Goal: Task Accomplishment & Management: Use online tool/utility

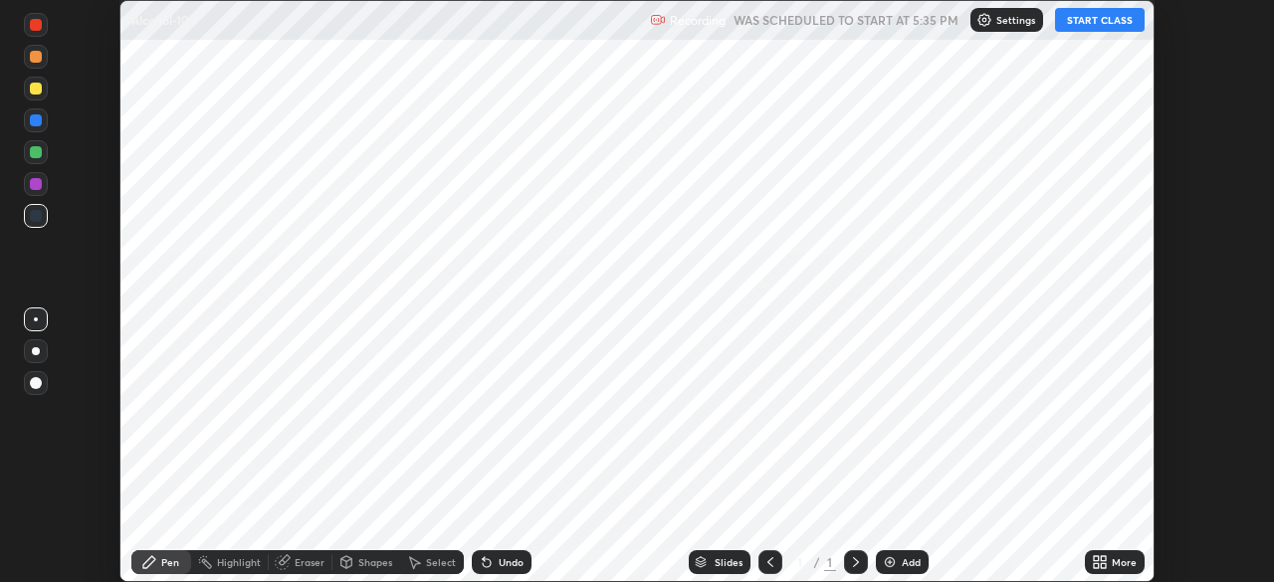
scroll to position [582, 1273]
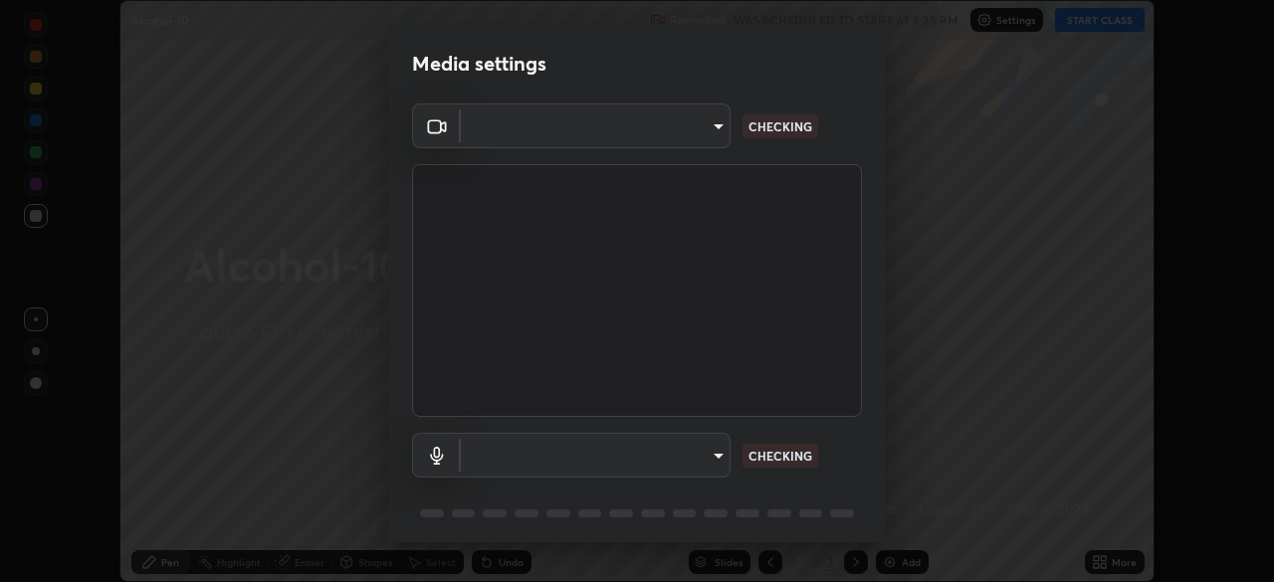
type input "49997c5035a380d1e4bfd67072f4403f37fcfd6159da511fce73e868ba03c42c"
click at [724, 452] on body "Erase all Alcohol-10 Recording WAS SCHEDULED TO START AT 5:35 PM Settings START…" at bounding box center [637, 291] width 1274 height 582
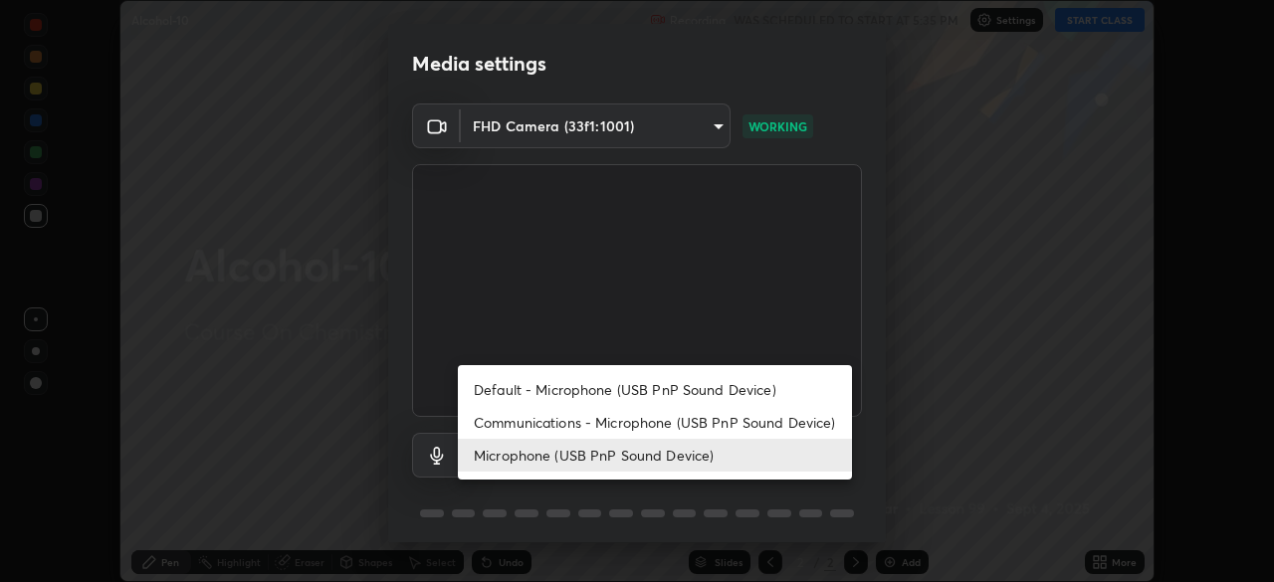
click at [717, 419] on li "Communications - Microphone (USB PnP Sound Device)" at bounding box center [655, 422] width 394 height 33
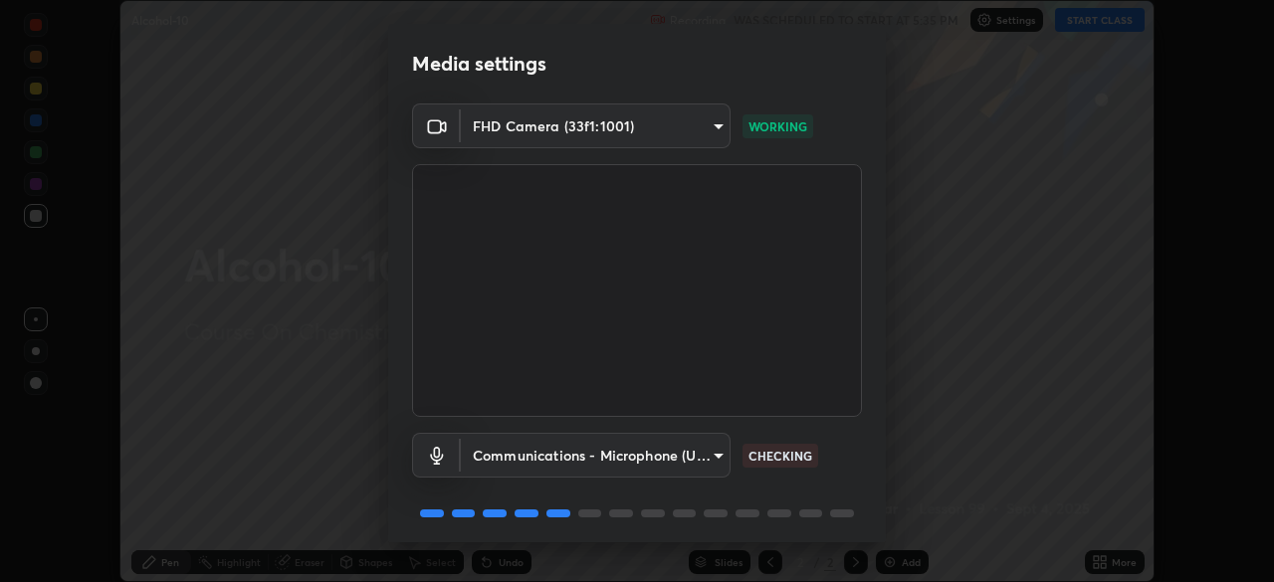
click at [716, 457] on body "Erase all Alcohol-10 Recording WAS SCHEDULED TO START AT 5:35 PM Settings START…" at bounding box center [637, 291] width 1274 height 582
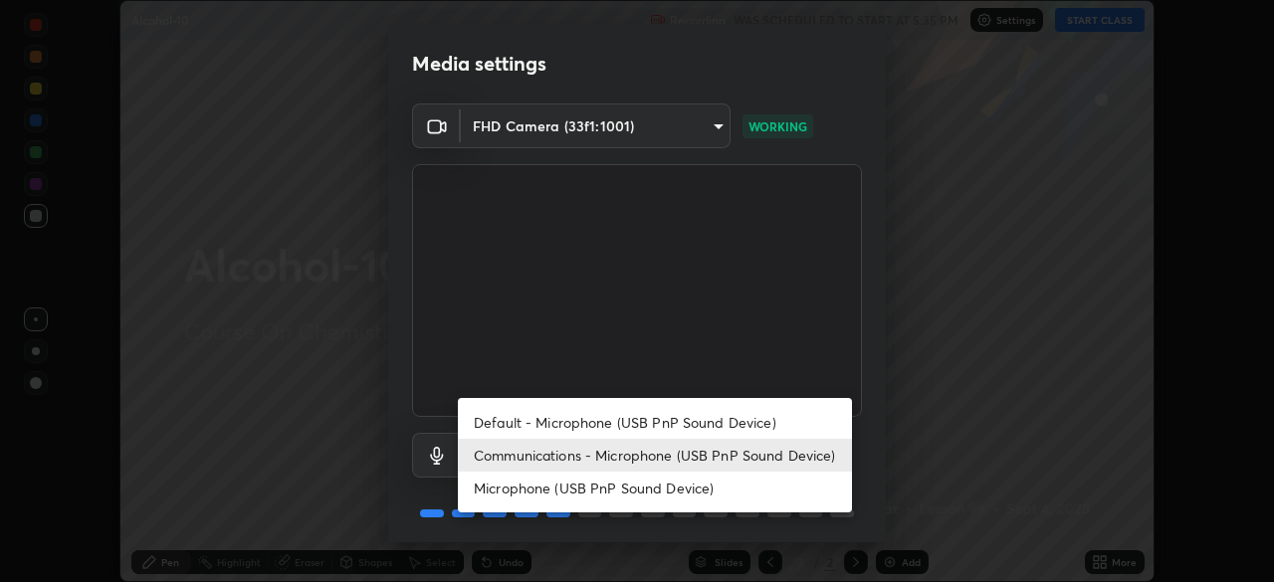
click at [674, 495] on li "Microphone (USB PnP Sound Device)" at bounding box center [655, 488] width 394 height 33
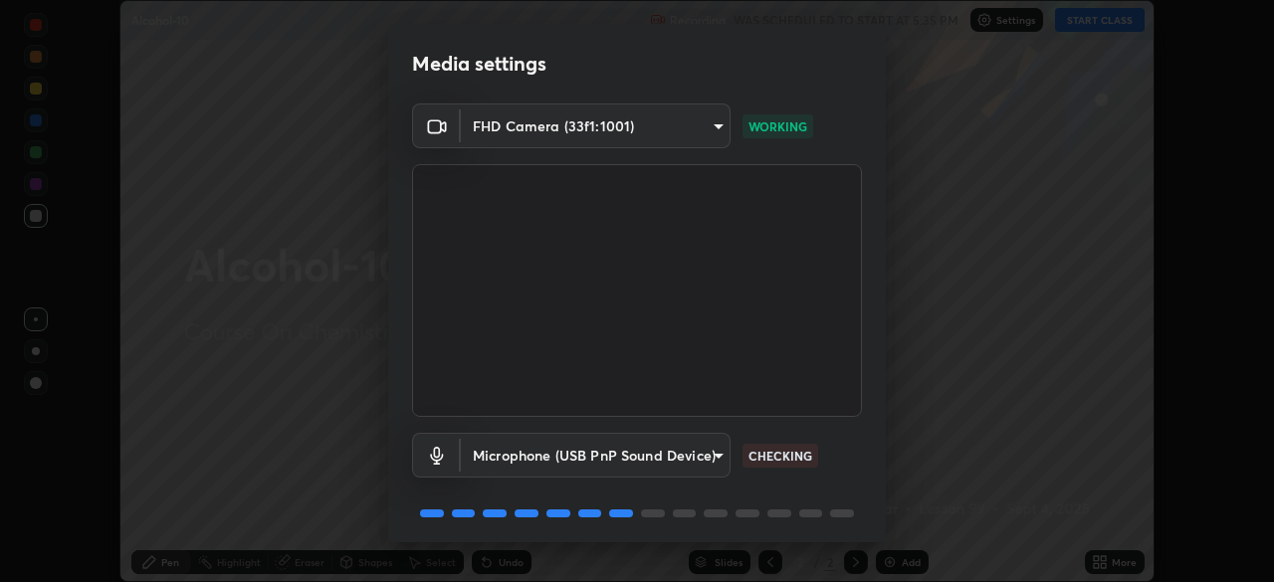
type input "b93cbfc37ea663615e2a2758e13d6489b429ad874a2ce90456402bbb4f5a5e7c"
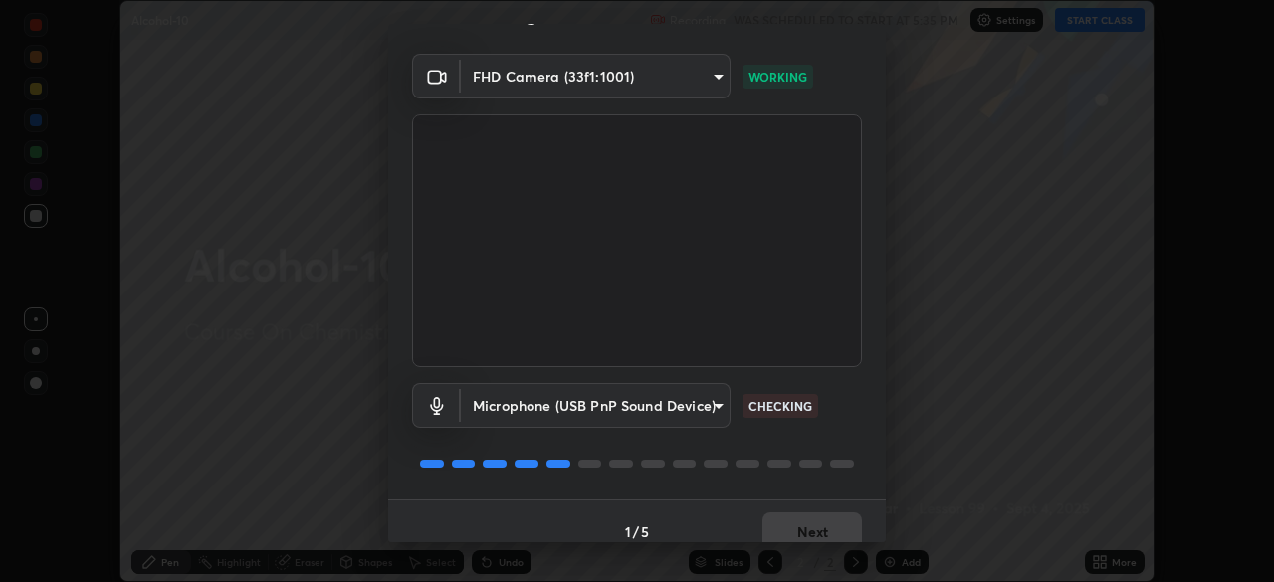
scroll to position [71, 0]
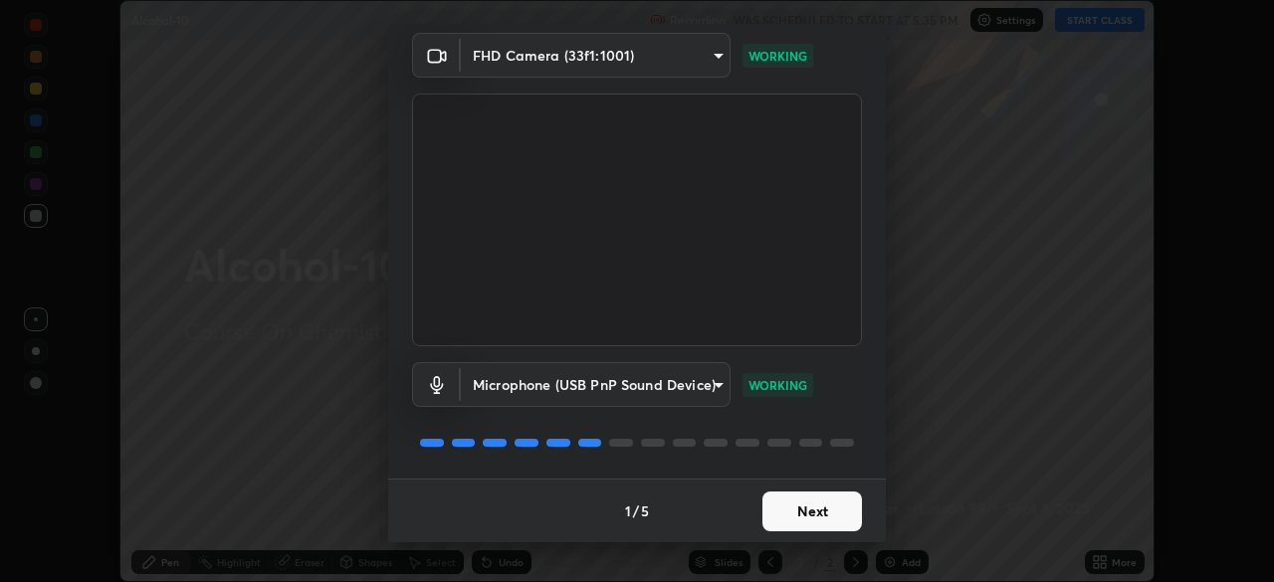
click at [822, 507] on button "Next" at bounding box center [813, 512] width 100 height 40
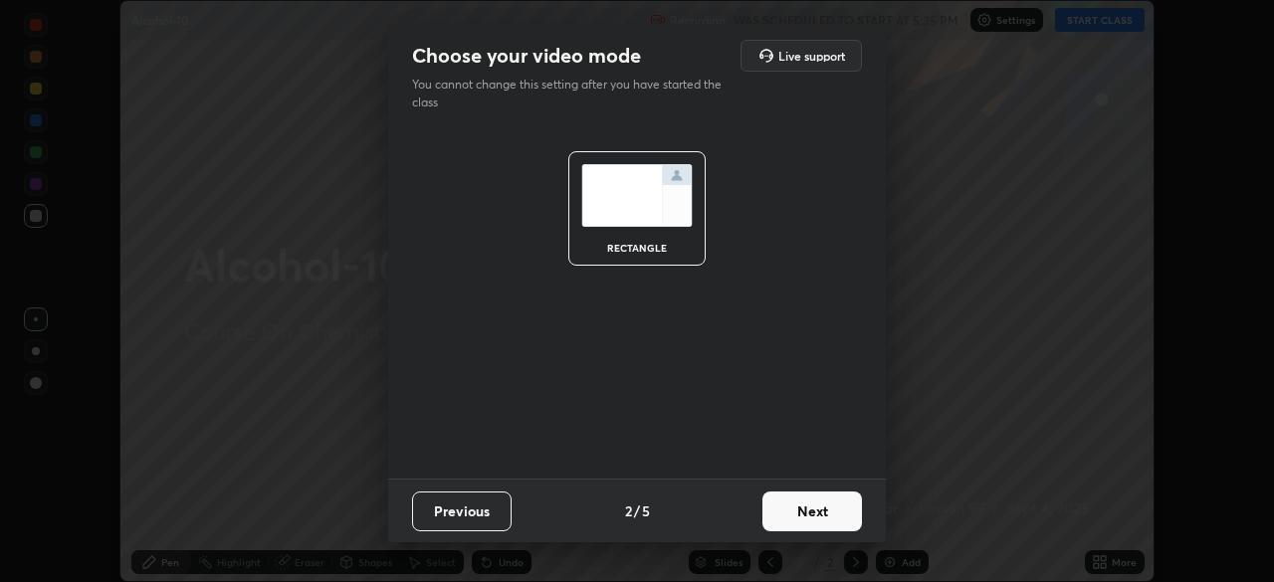
click at [824, 514] on button "Next" at bounding box center [813, 512] width 100 height 40
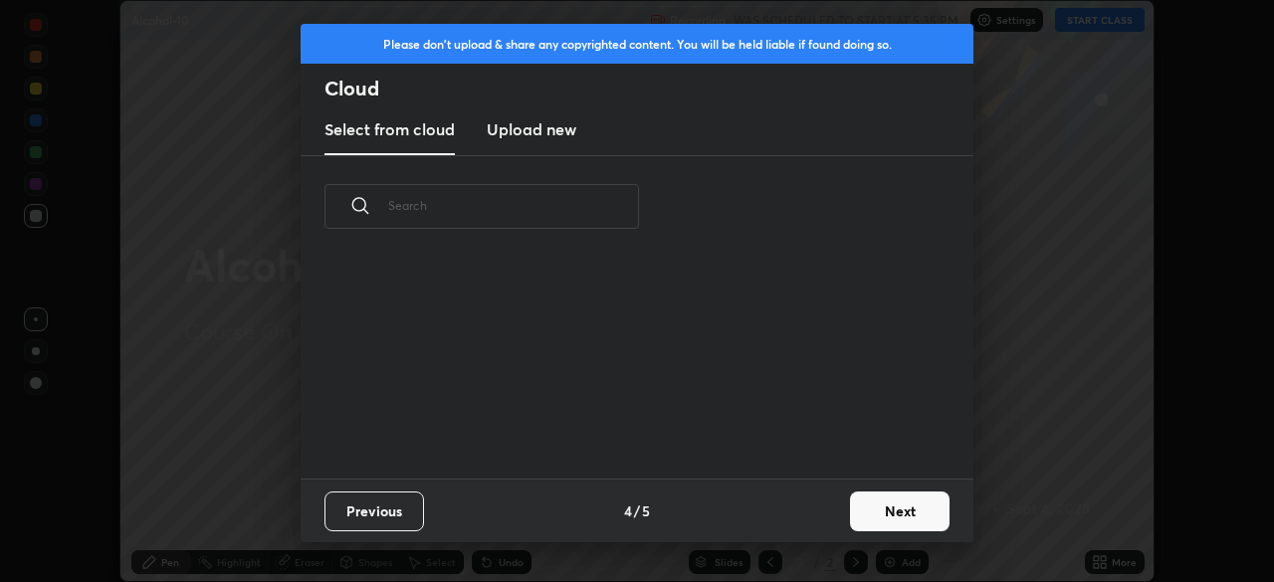
click at [850, 519] on button "Next" at bounding box center [900, 512] width 100 height 40
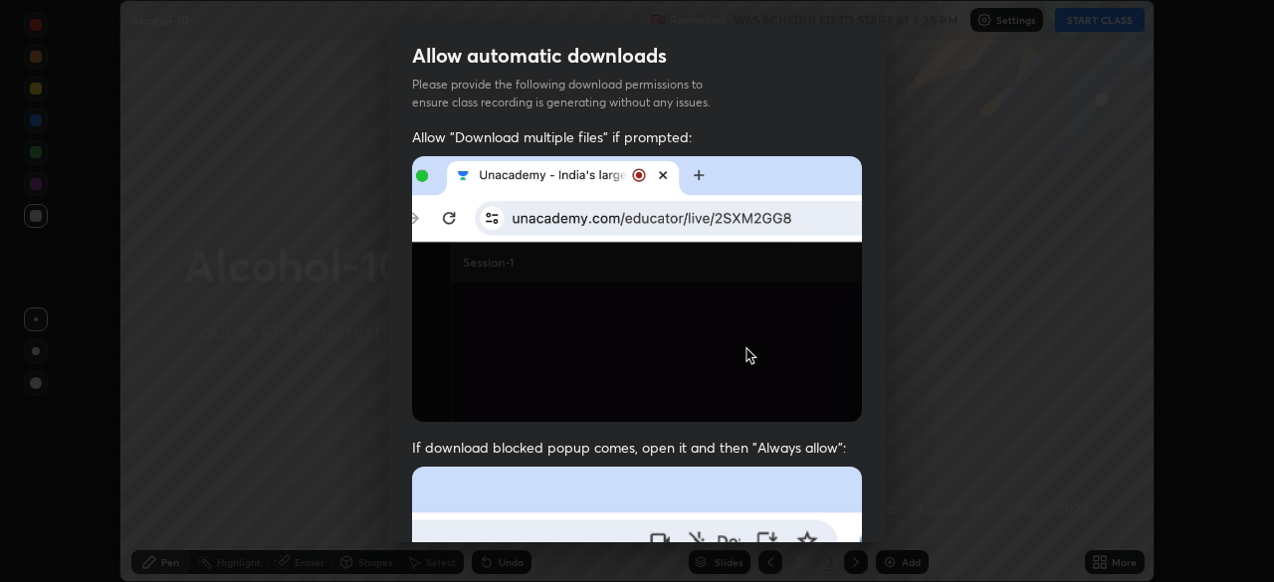
click at [871, 513] on div "Allow "Download multiple files" if prompted: If download blocked popup comes, o…" at bounding box center [637, 546] width 498 height 838
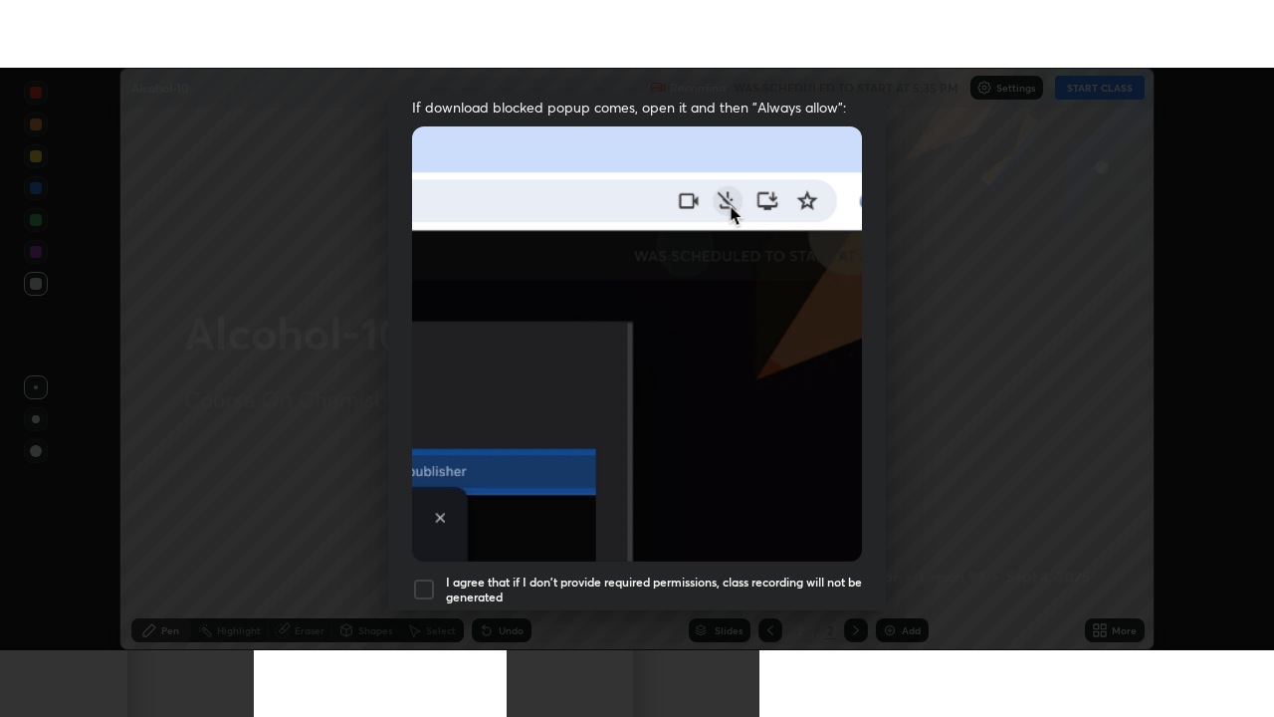
scroll to position [477, 0]
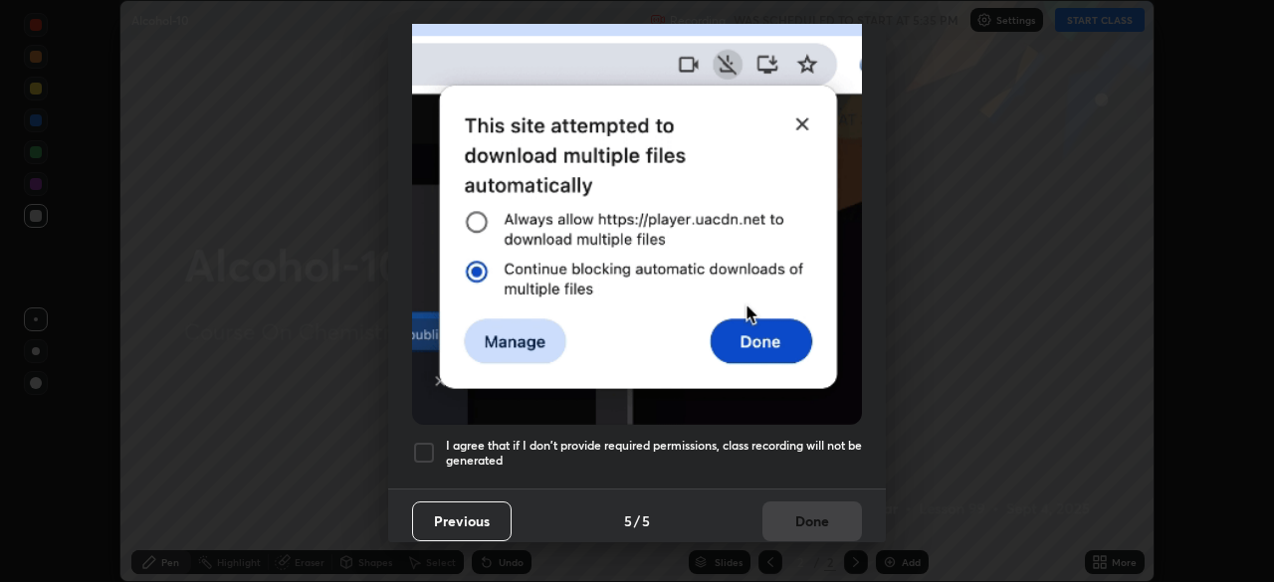
click at [837, 457] on h5 "I agree that if I don't provide required permissions, class recording will not …" at bounding box center [654, 453] width 416 height 31
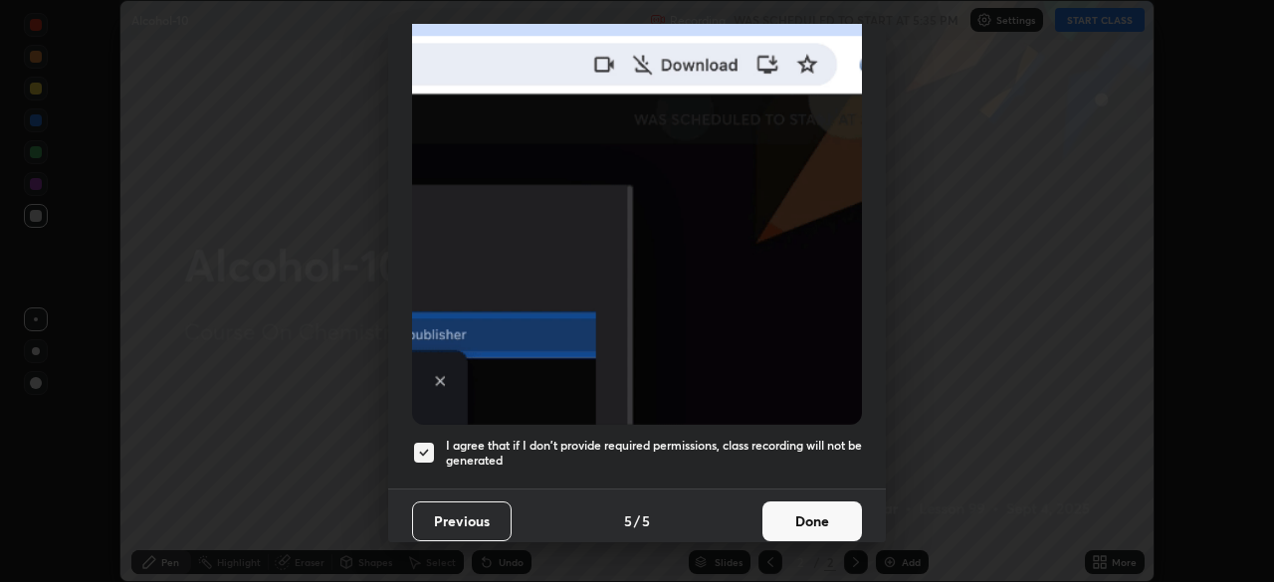
click at [828, 523] on button "Done" at bounding box center [813, 522] width 100 height 40
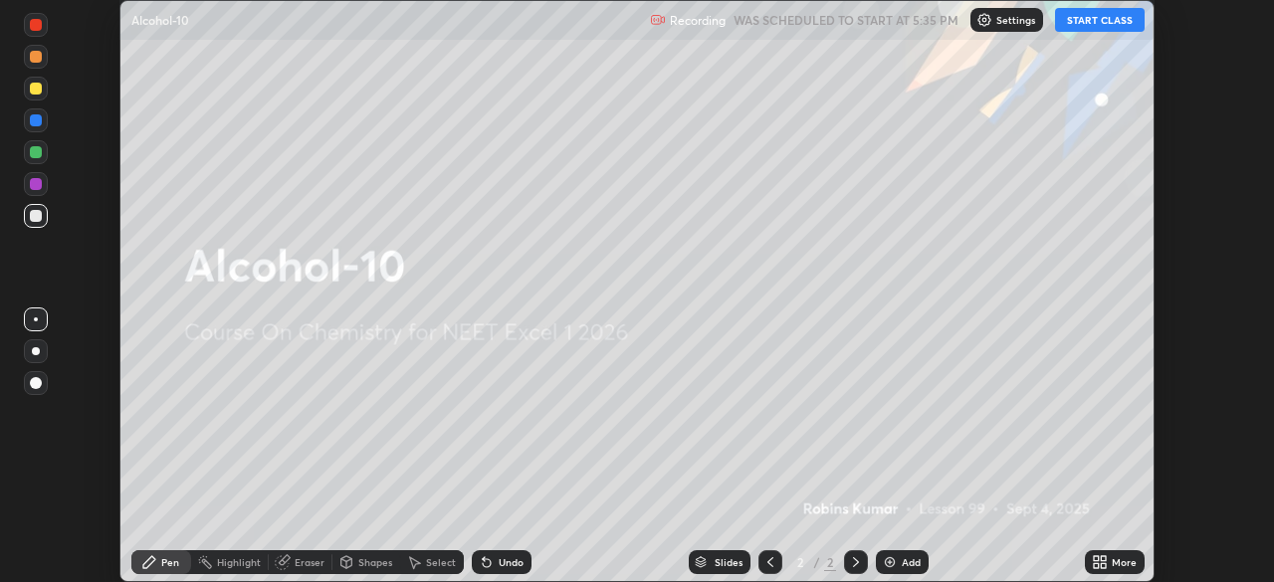
click at [1103, 559] on icon at bounding box center [1103, 559] width 5 height 5
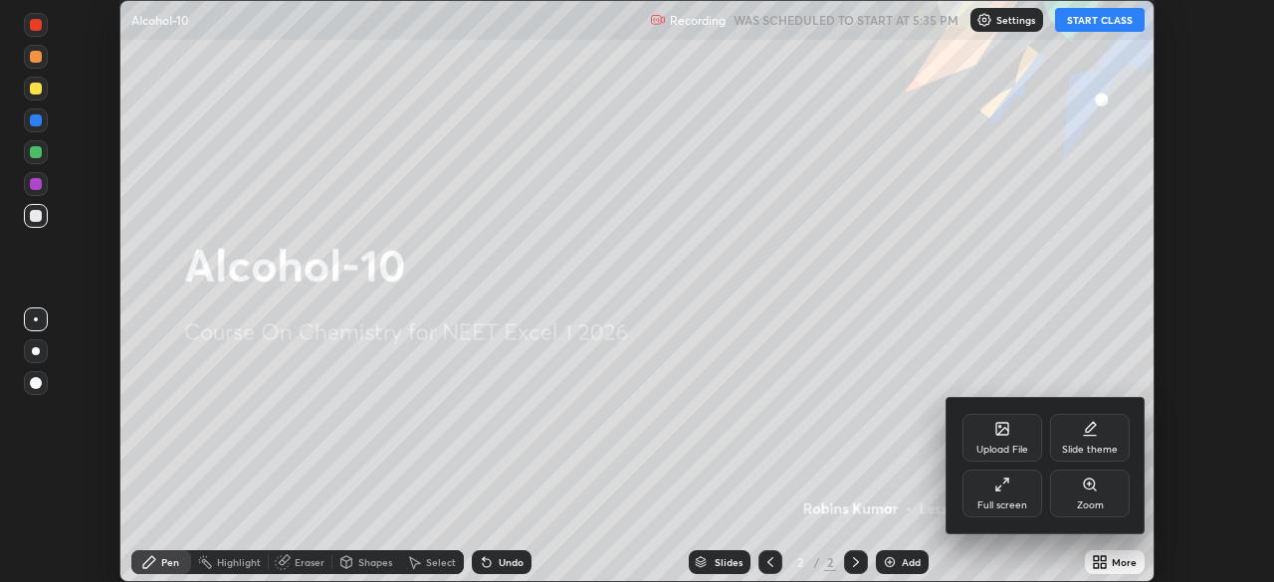
click at [1015, 492] on div "Full screen" at bounding box center [1003, 494] width 80 height 48
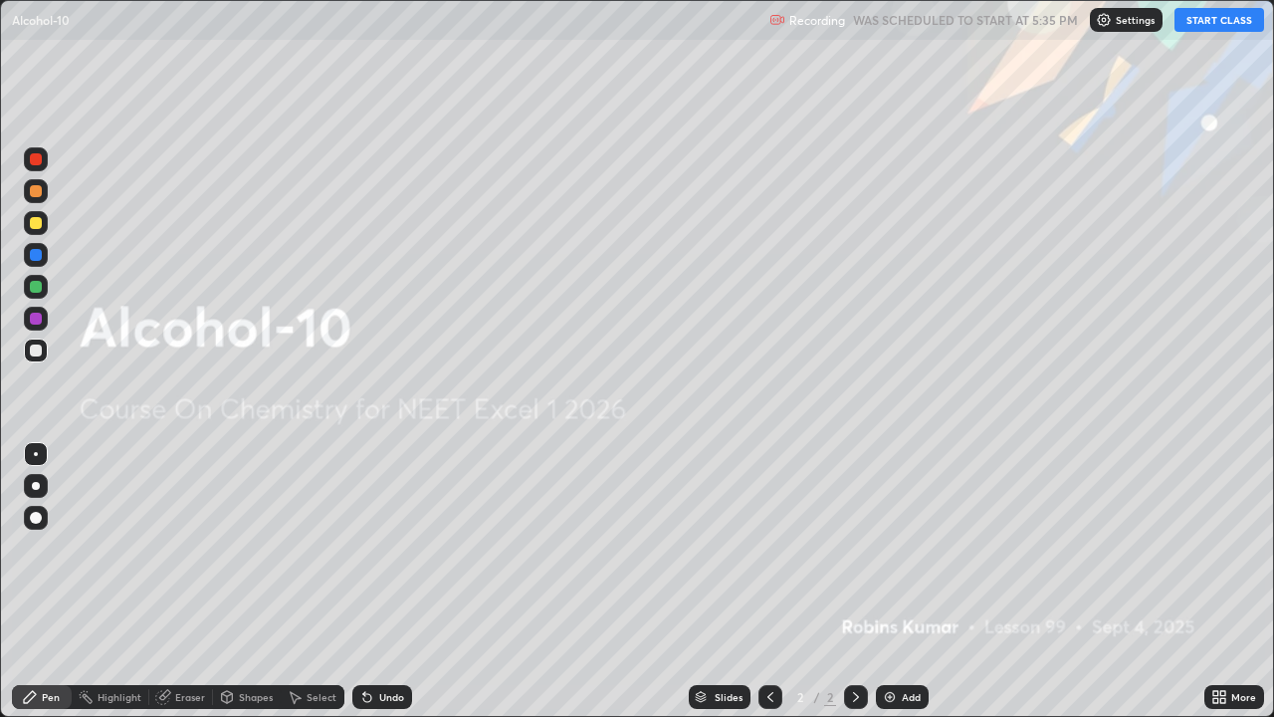
scroll to position [717, 1274]
click at [1216, 22] on button "START CLASS" at bounding box center [1220, 20] width 90 height 24
click at [885, 581] on img at bounding box center [890, 697] width 16 height 16
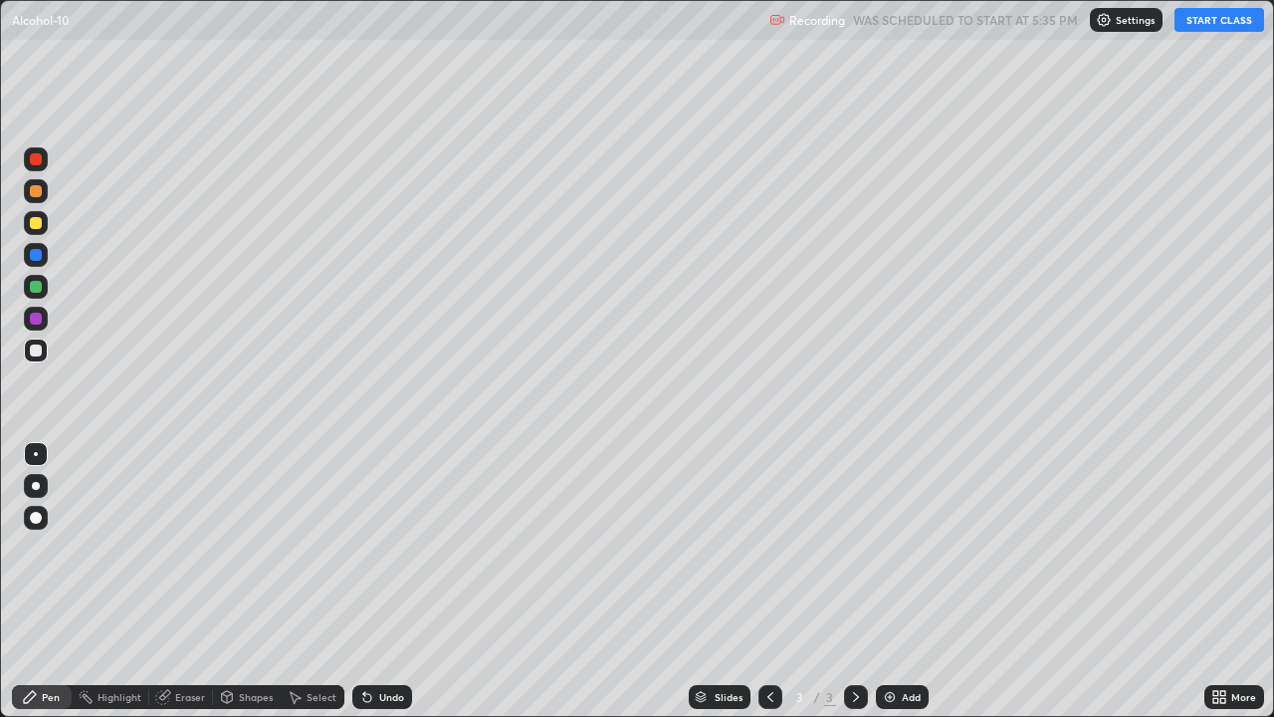
click at [888, 581] on img at bounding box center [890, 697] width 16 height 16
click at [894, 581] on img at bounding box center [890, 697] width 16 height 16
click at [898, 581] on div "Add" at bounding box center [902, 697] width 53 height 24
click at [902, 581] on div "Add" at bounding box center [911, 697] width 19 height 10
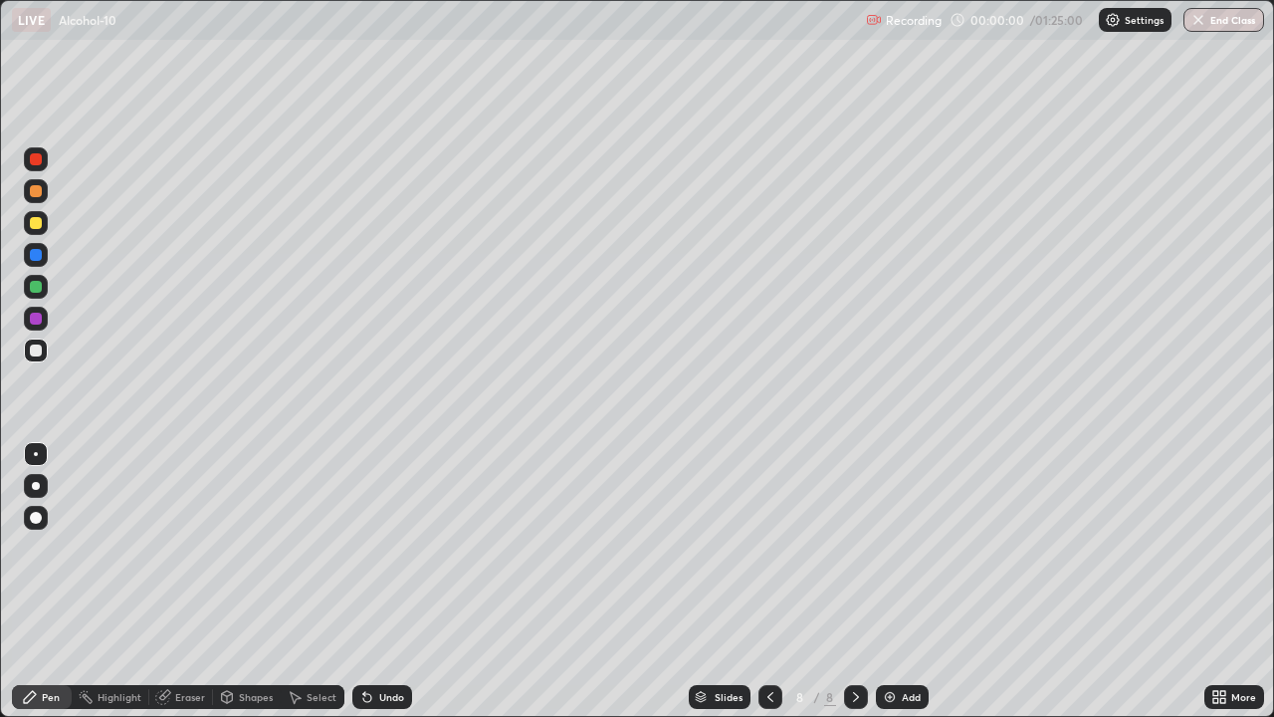
click at [902, 581] on div "Add" at bounding box center [911, 697] width 19 height 10
click at [899, 581] on div "Add" at bounding box center [902, 697] width 53 height 24
click at [771, 581] on icon at bounding box center [771, 697] width 16 height 16
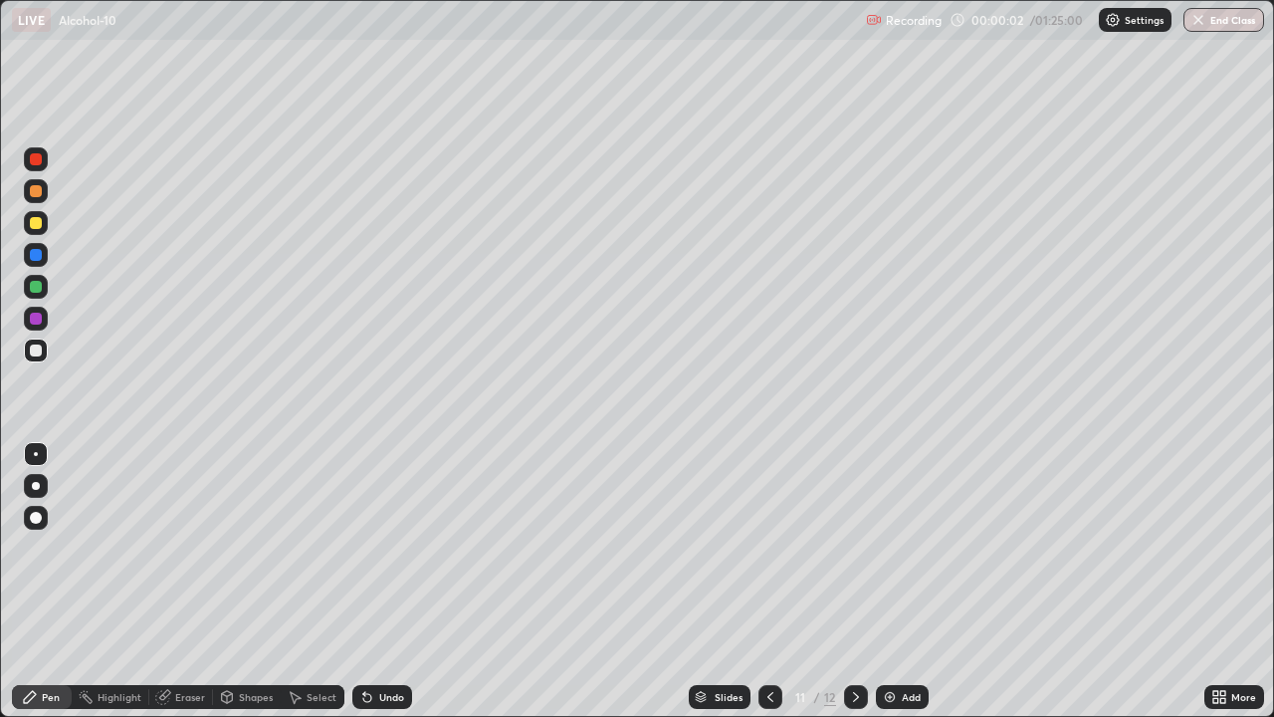
click at [769, 581] on icon at bounding box center [771, 697] width 16 height 16
click at [777, 581] on div at bounding box center [771, 697] width 24 height 24
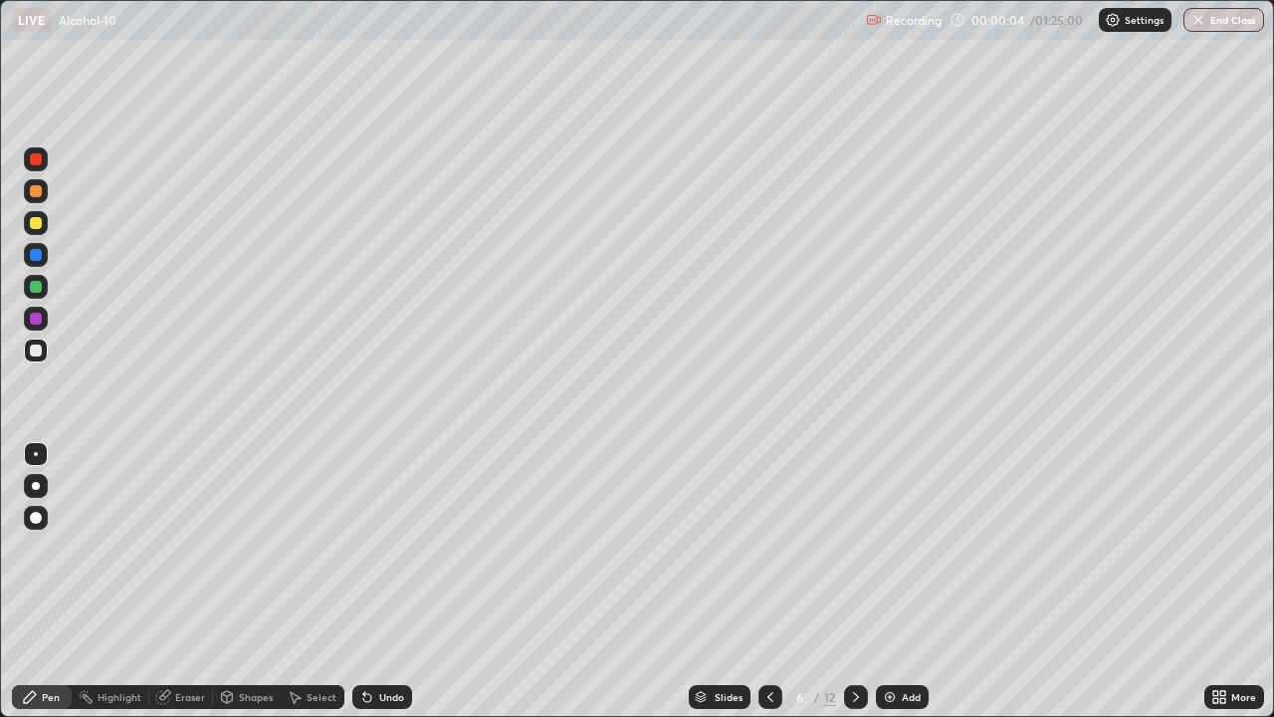
click at [777, 581] on div at bounding box center [771, 697] width 24 height 24
click at [769, 581] on icon at bounding box center [771, 697] width 16 height 16
click at [39, 194] on div at bounding box center [36, 191] width 12 height 12
click at [41, 289] on div at bounding box center [36, 287] width 12 height 12
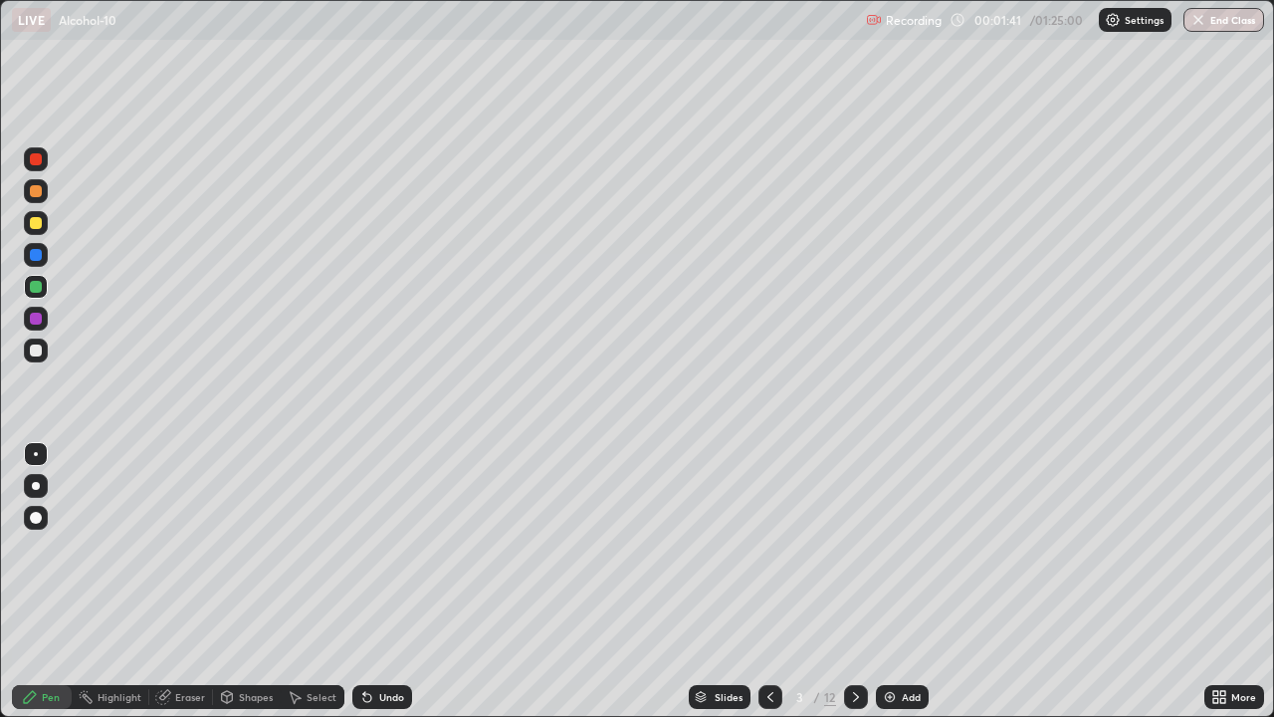
click at [36, 347] on div at bounding box center [36, 350] width 12 height 12
click at [42, 327] on div at bounding box center [36, 319] width 24 height 24
click at [856, 581] on icon at bounding box center [856, 697] width 16 height 16
click at [40, 190] on div at bounding box center [36, 191] width 12 height 12
click at [195, 581] on div "Eraser" at bounding box center [181, 697] width 64 height 24
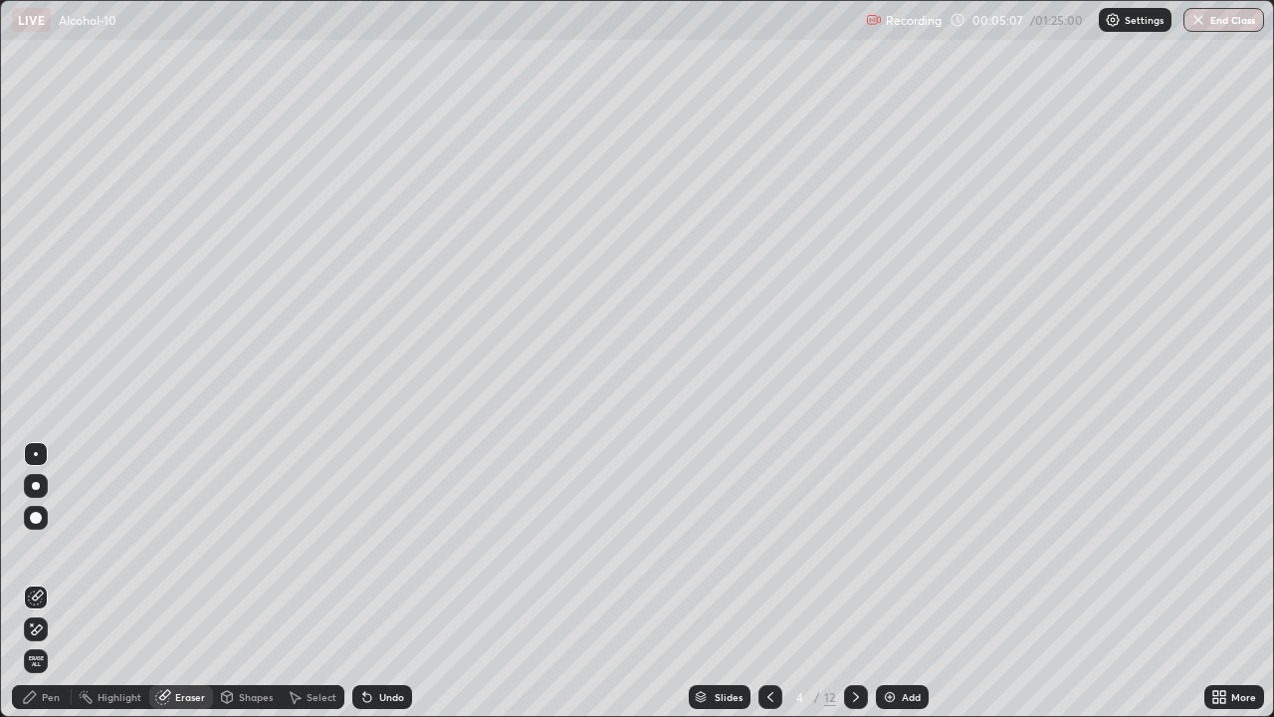
click at [36, 581] on icon at bounding box center [37, 629] width 11 height 10
click at [42, 581] on div "Pen" at bounding box center [51, 697] width 18 height 10
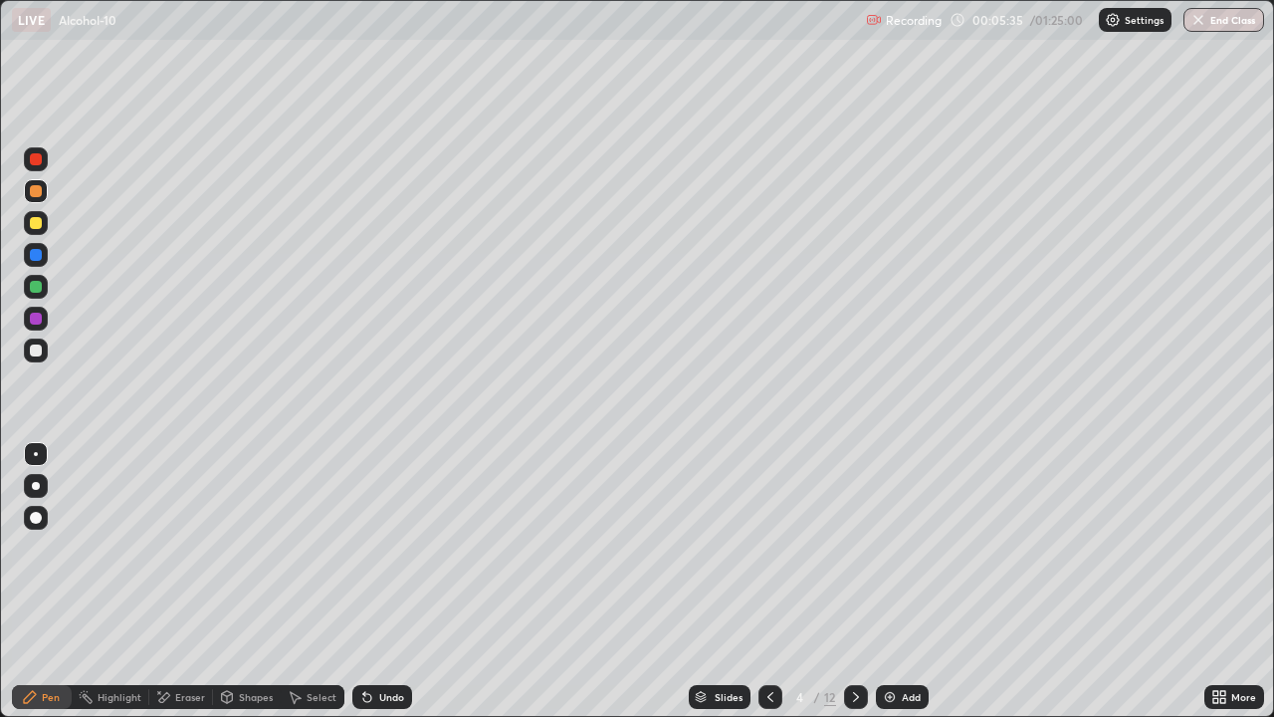
click at [37, 319] on div at bounding box center [36, 319] width 12 height 12
click at [41, 257] on div at bounding box center [36, 255] width 12 height 12
click at [390, 581] on div "Undo" at bounding box center [382, 697] width 60 height 24
click at [44, 352] on div at bounding box center [36, 351] width 24 height 24
click at [44, 192] on div at bounding box center [36, 191] width 24 height 24
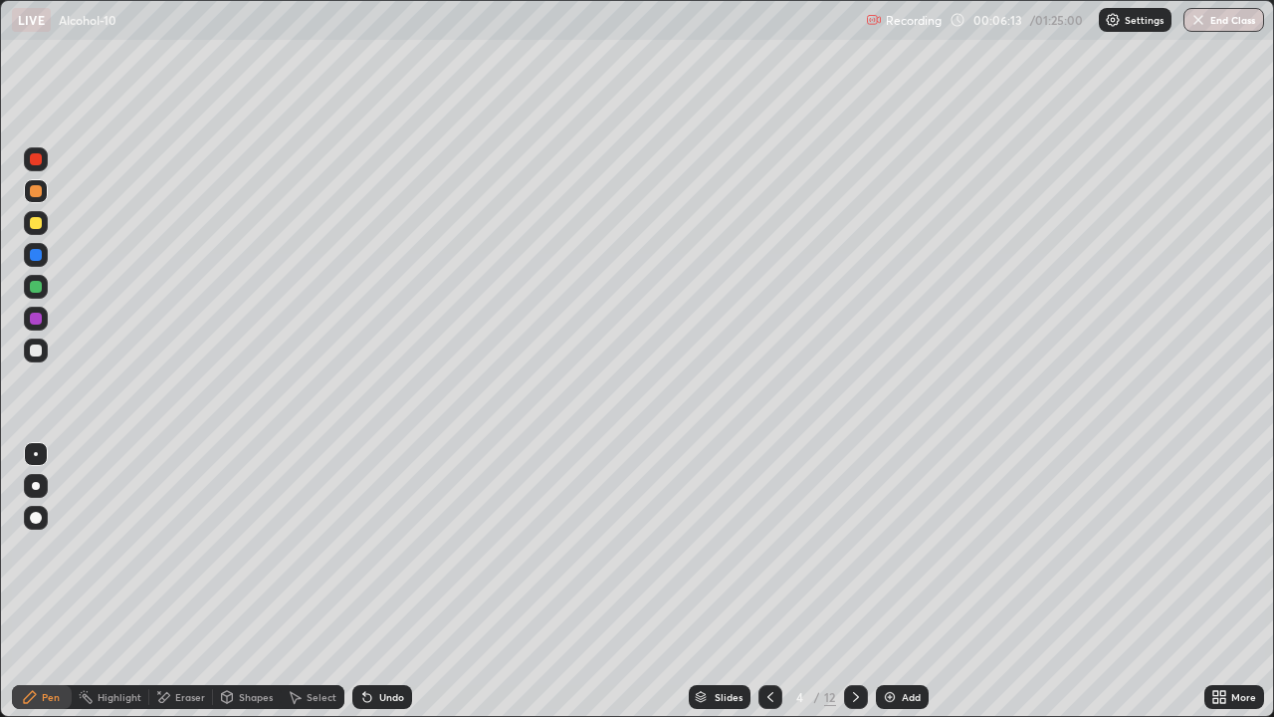
click at [47, 349] on div at bounding box center [36, 351] width 24 height 24
click at [34, 252] on div at bounding box center [36, 255] width 12 height 12
click at [36, 192] on div at bounding box center [36, 191] width 12 height 12
click at [39, 164] on div at bounding box center [36, 159] width 24 height 24
click at [41, 320] on div at bounding box center [36, 319] width 12 height 12
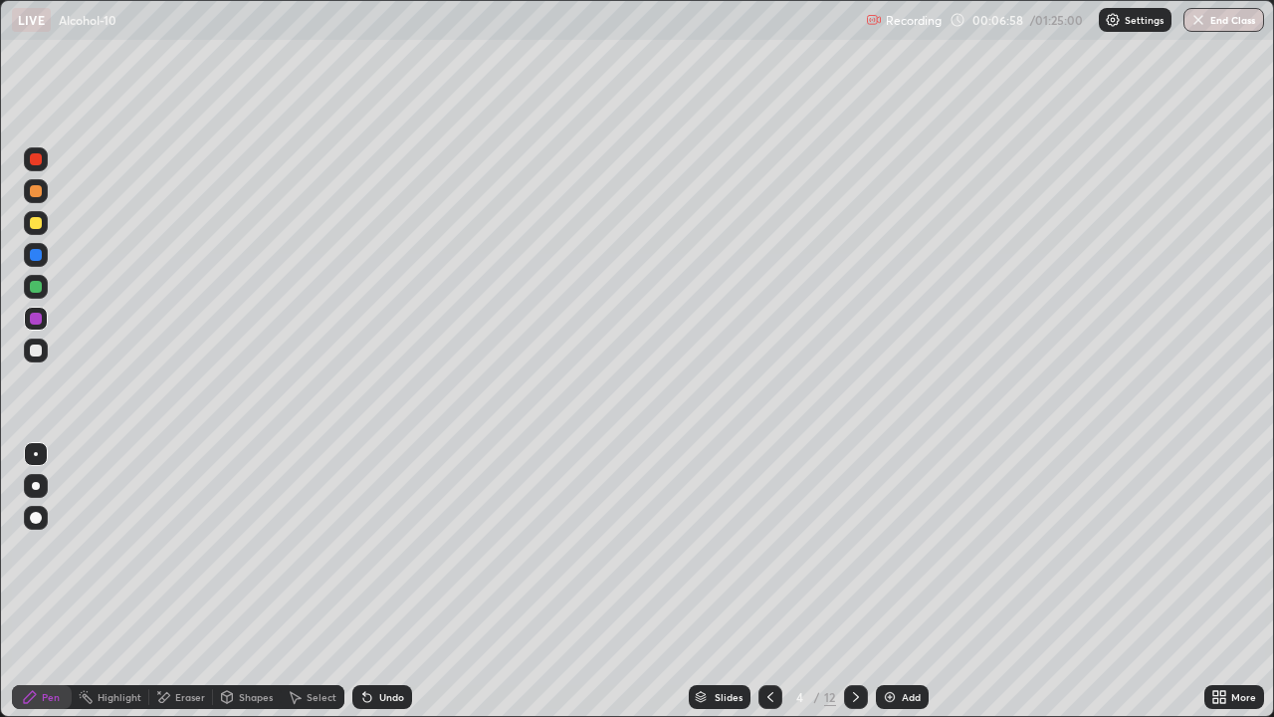
click at [44, 348] on div at bounding box center [36, 351] width 24 height 24
click at [44, 224] on div at bounding box center [36, 223] width 24 height 24
click at [855, 581] on icon at bounding box center [856, 697] width 16 height 16
click at [37, 195] on div at bounding box center [36, 191] width 12 height 12
click at [38, 286] on div at bounding box center [36, 287] width 12 height 12
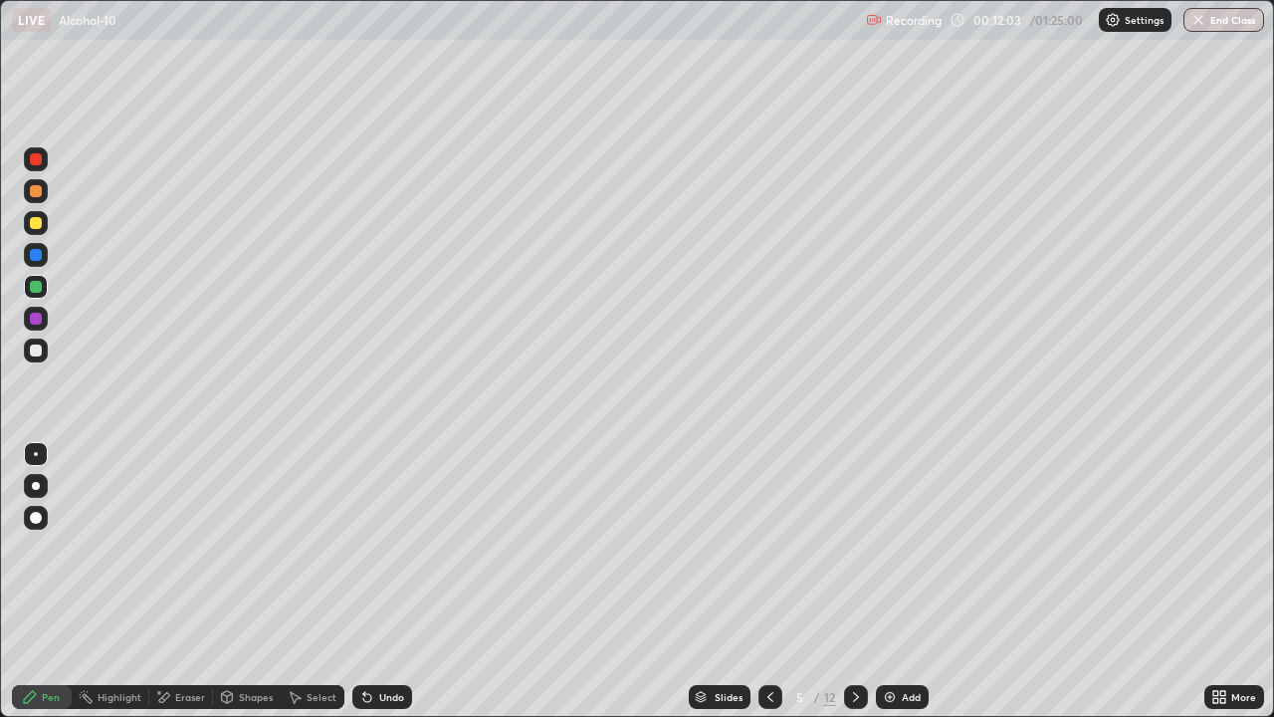
click at [34, 259] on div at bounding box center [36, 255] width 12 height 12
click at [41, 161] on div at bounding box center [36, 159] width 12 height 12
click at [46, 280] on div at bounding box center [36, 287] width 24 height 24
click at [40, 259] on div at bounding box center [36, 255] width 12 height 12
click at [43, 318] on div at bounding box center [36, 319] width 24 height 24
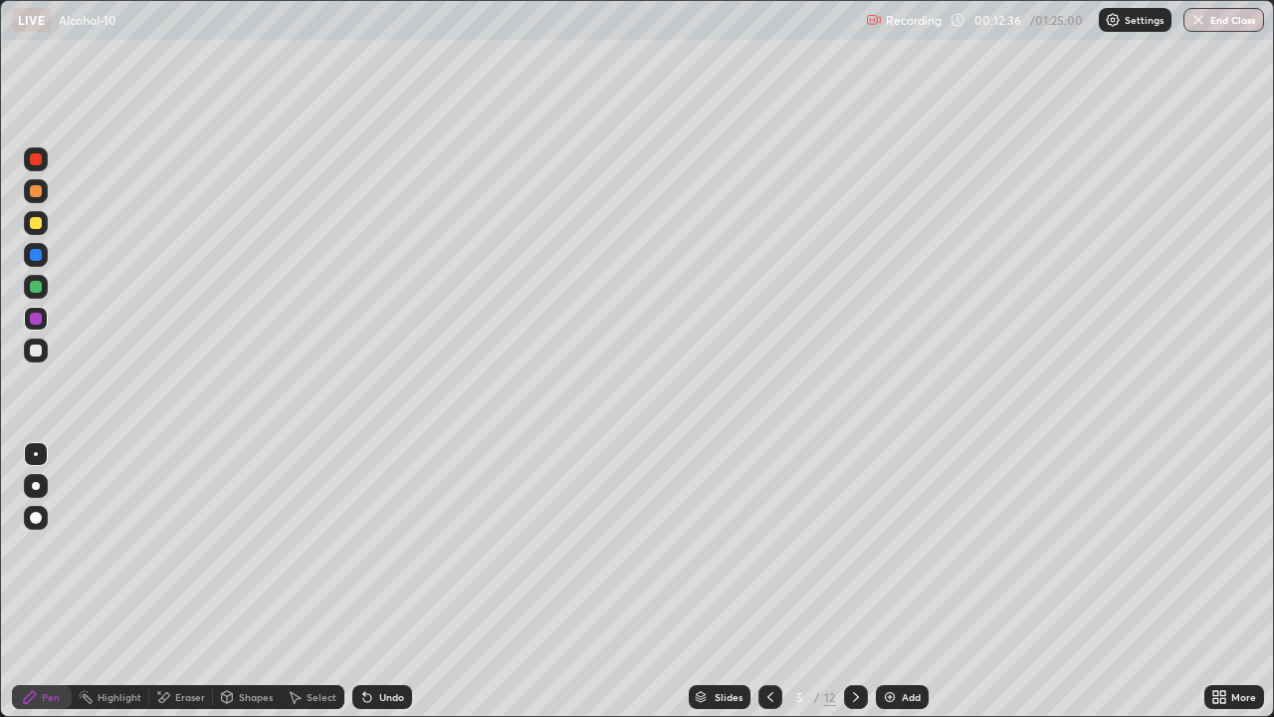
click at [46, 347] on div at bounding box center [36, 351] width 24 height 24
click at [391, 581] on div "Undo" at bounding box center [391, 697] width 25 height 10
click at [38, 291] on div at bounding box center [36, 287] width 12 height 12
click at [42, 263] on div at bounding box center [36, 255] width 24 height 24
click at [39, 193] on div at bounding box center [36, 191] width 12 height 12
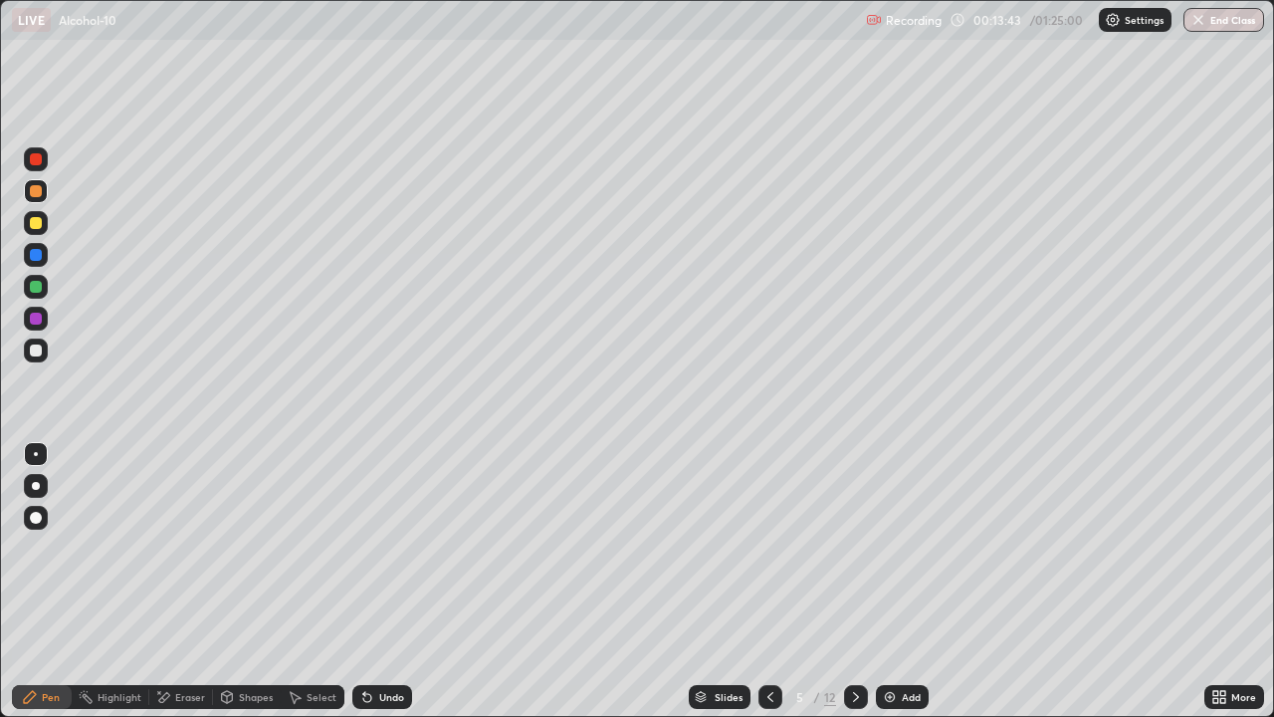
click at [43, 349] on div at bounding box center [36, 351] width 24 height 24
click at [41, 228] on div at bounding box center [36, 223] width 24 height 24
click at [35, 350] on div at bounding box center [36, 350] width 12 height 12
click at [44, 256] on div at bounding box center [36, 255] width 24 height 24
click at [856, 581] on icon at bounding box center [856, 697] width 16 height 16
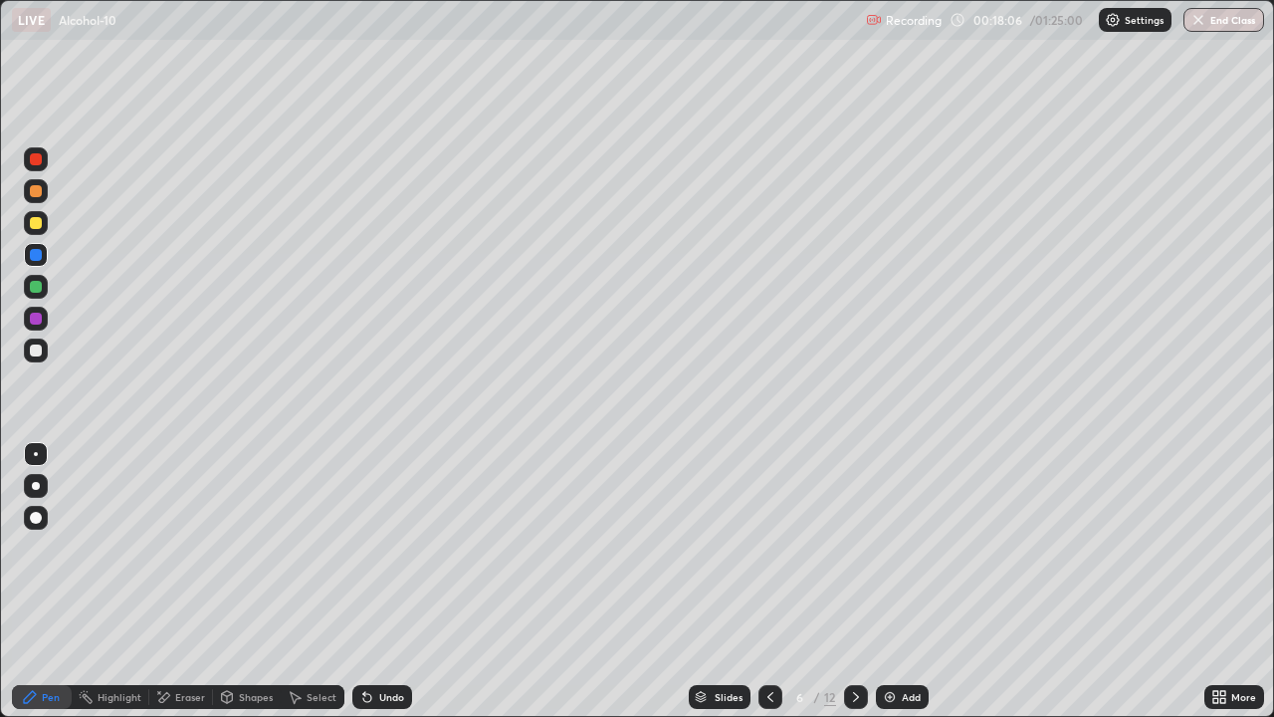
click at [38, 191] on div at bounding box center [36, 191] width 12 height 12
click at [40, 321] on div at bounding box center [36, 319] width 12 height 12
click at [41, 290] on div at bounding box center [36, 287] width 24 height 24
click at [372, 581] on div "Undo" at bounding box center [382, 697] width 60 height 24
click at [369, 581] on icon at bounding box center [367, 697] width 16 height 16
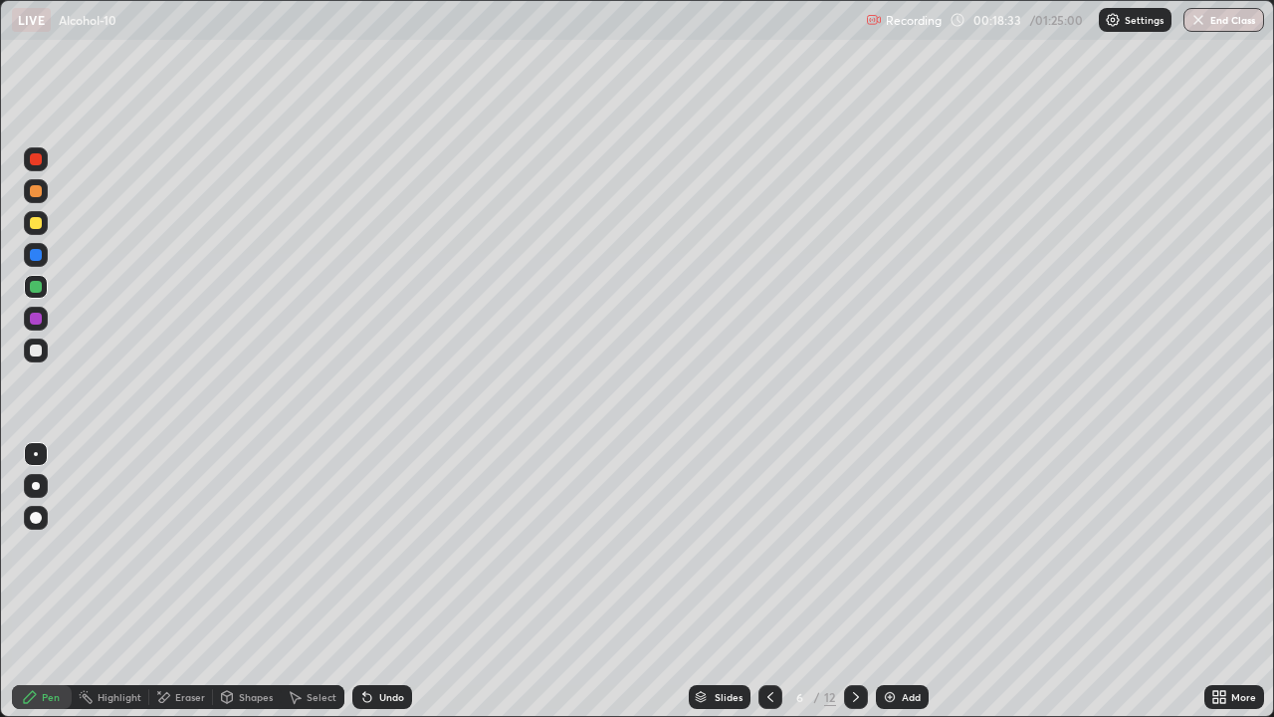
click at [365, 581] on icon at bounding box center [367, 698] width 8 height 8
click at [37, 223] on div at bounding box center [36, 223] width 12 height 12
click at [43, 256] on div at bounding box center [36, 255] width 24 height 24
click at [35, 191] on div at bounding box center [36, 191] width 12 height 12
click at [38, 290] on div at bounding box center [36, 287] width 12 height 12
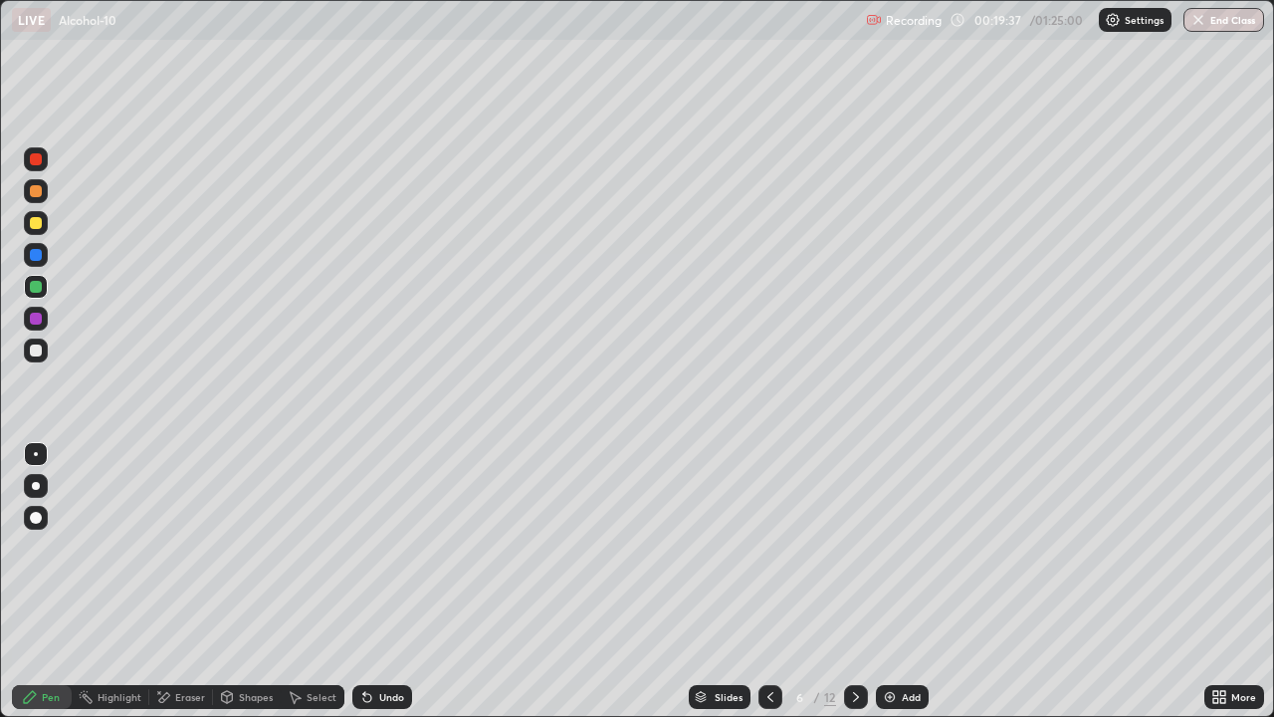
click at [39, 164] on div at bounding box center [36, 159] width 12 height 12
click at [388, 581] on div "Undo" at bounding box center [391, 697] width 25 height 10
click at [47, 347] on div at bounding box center [36, 351] width 24 height 24
click at [43, 224] on div at bounding box center [36, 223] width 24 height 24
click at [39, 320] on div at bounding box center [36, 319] width 12 height 12
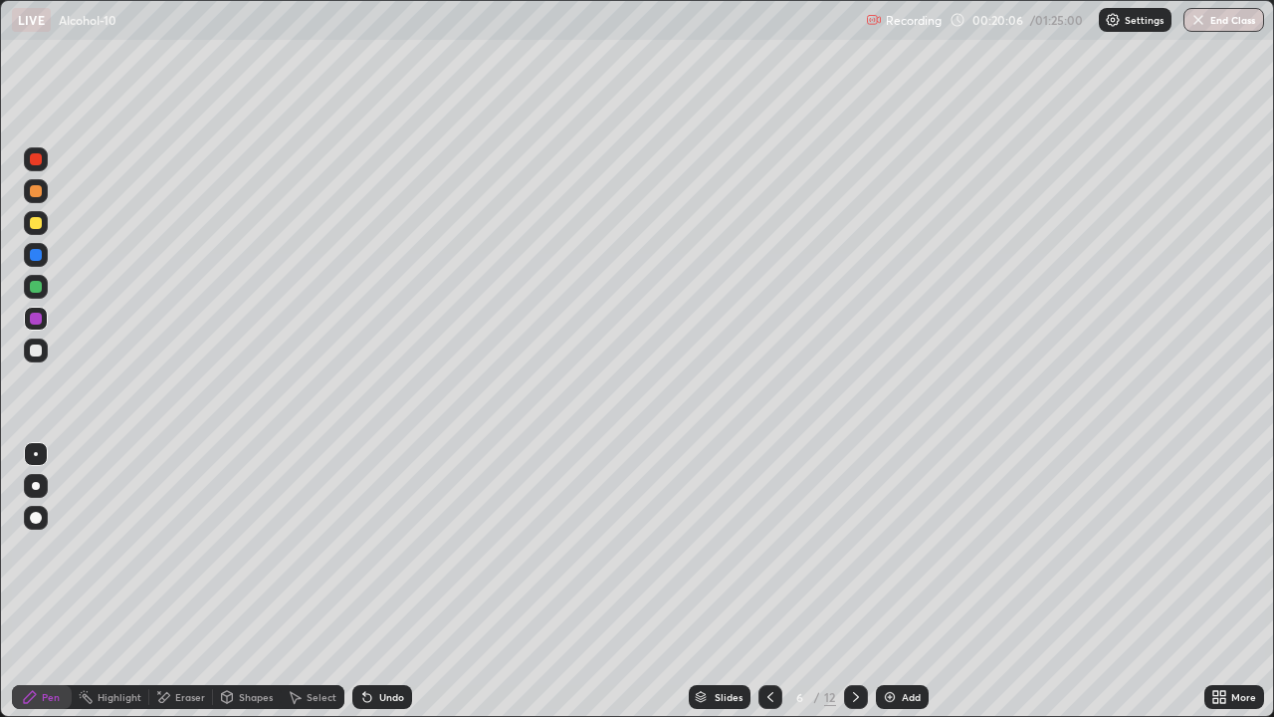
click at [37, 257] on div at bounding box center [36, 255] width 12 height 12
click at [372, 581] on div "Undo" at bounding box center [382, 697] width 60 height 24
click at [391, 581] on div "Undo" at bounding box center [391, 697] width 25 height 10
click at [391, 581] on div "Undo" at bounding box center [382, 697] width 60 height 24
click at [380, 581] on div "Undo" at bounding box center [382, 697] width 60 height 24
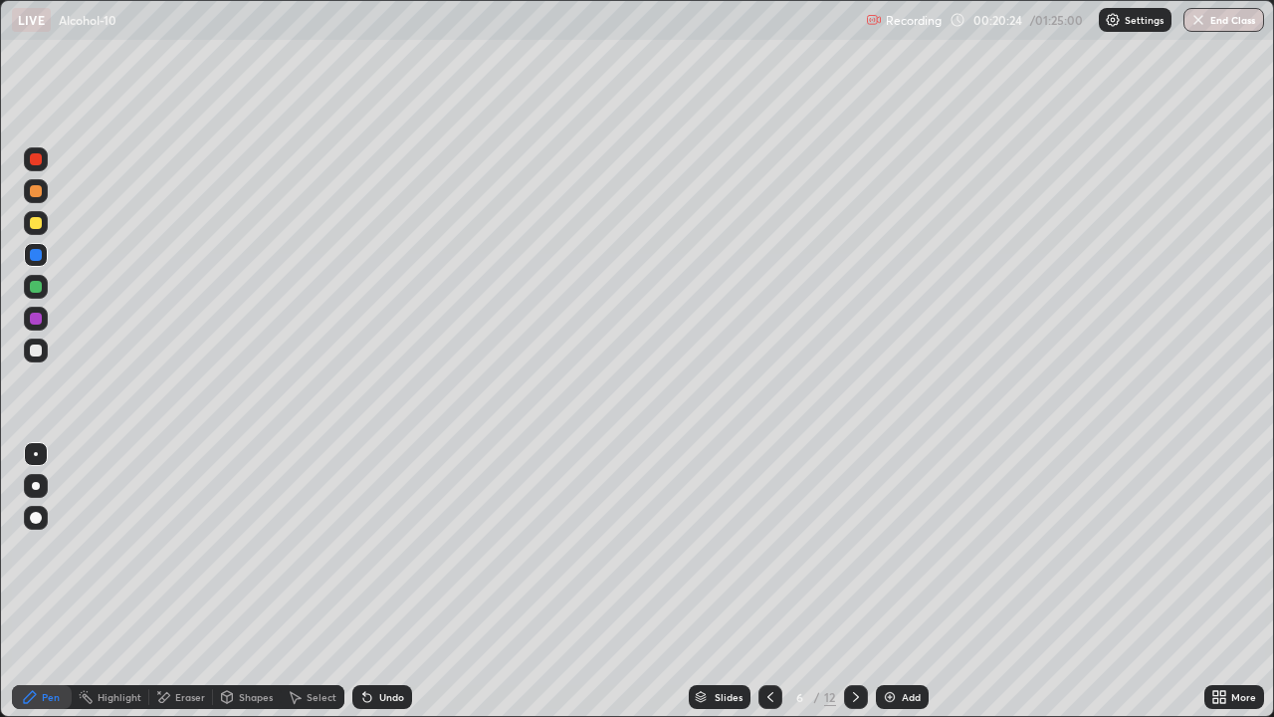
click at [246, 581] on div "Shapes" at bounding box center [256, 697] width 34 height 10
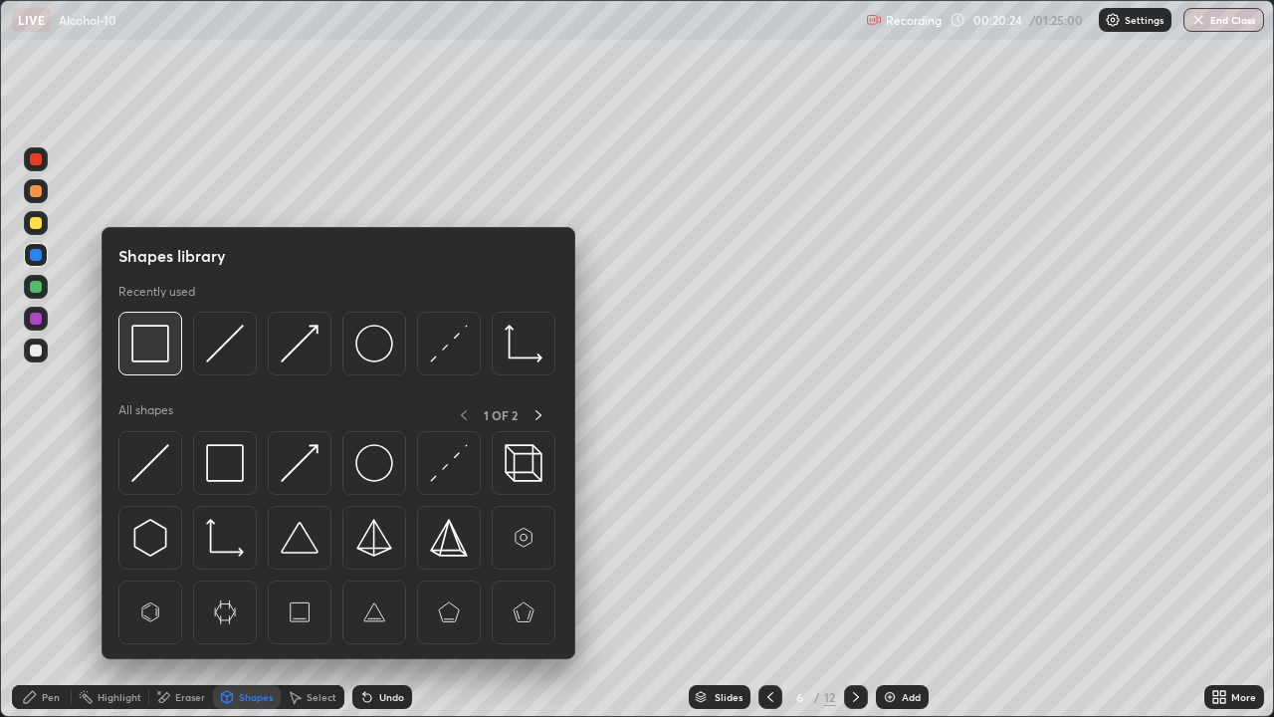
click at [152, 356] on img at bounding box center [150, 344] width 38 height 38
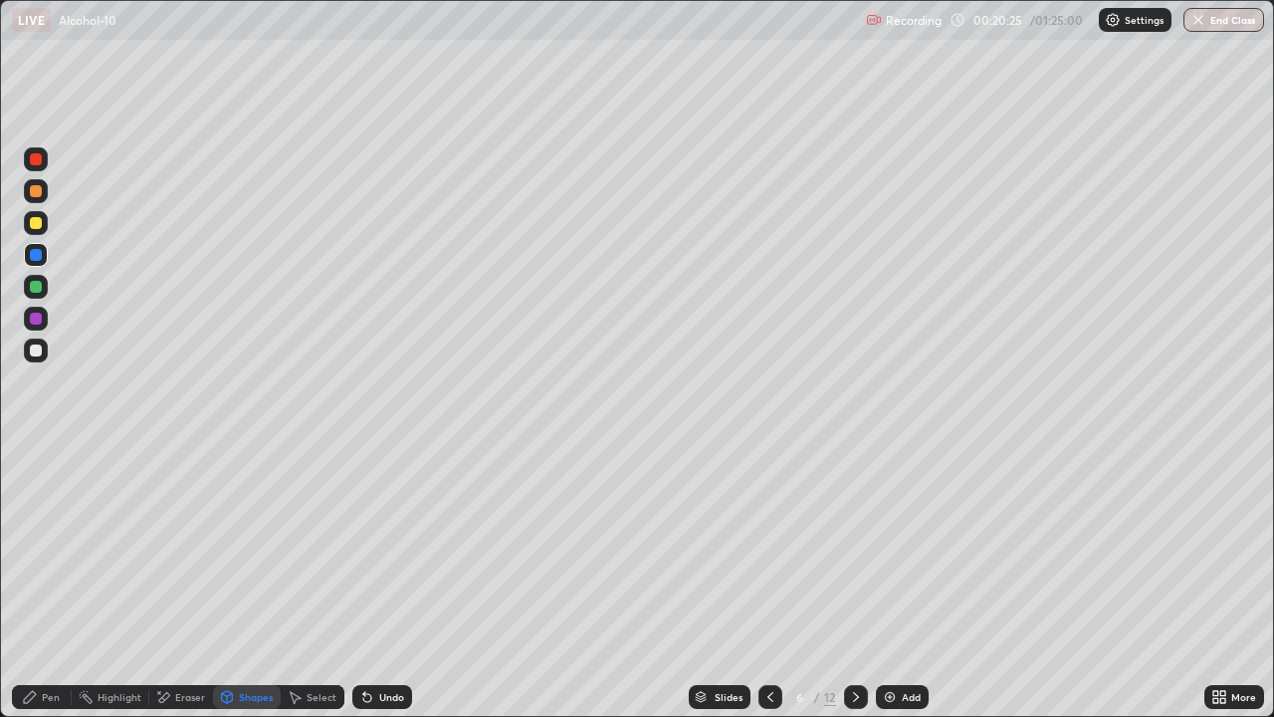
click at [38, 320] on div at bounding box center [36, 319] width 12 height 12
click at [37, 223] on div at bounding box center [36, 223] width 12 height 12
click at [34, 313] on div at bounding box center [36, 319] width 12 height 12
click at [30, 581] on div "Pen" at bounding box center [42, 697] width 60 height 24
click at [43, 353] on div at bounding box center [36, 351] width 24 height 24
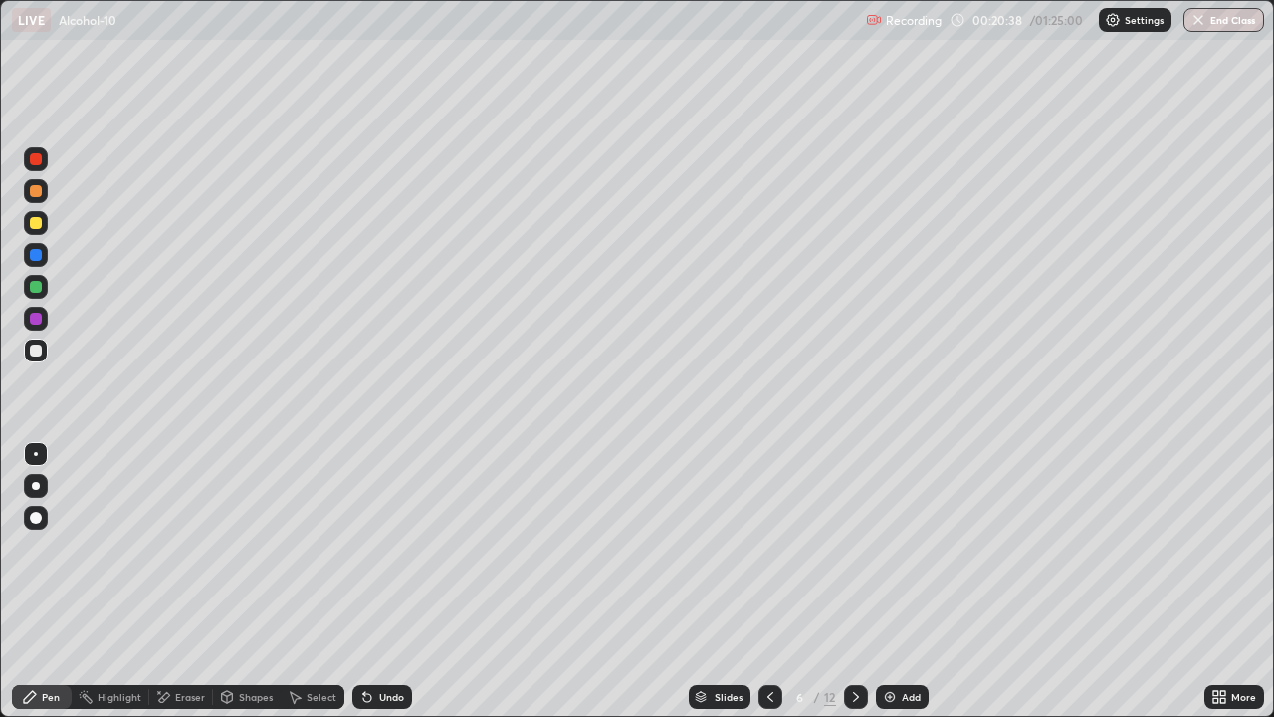
click at [44, 190] on div at bounding box center [36, 191] width 24 height 24
click at [177, 581] on div "Eraser" at bounding box center [190, 697] width 30 height 10
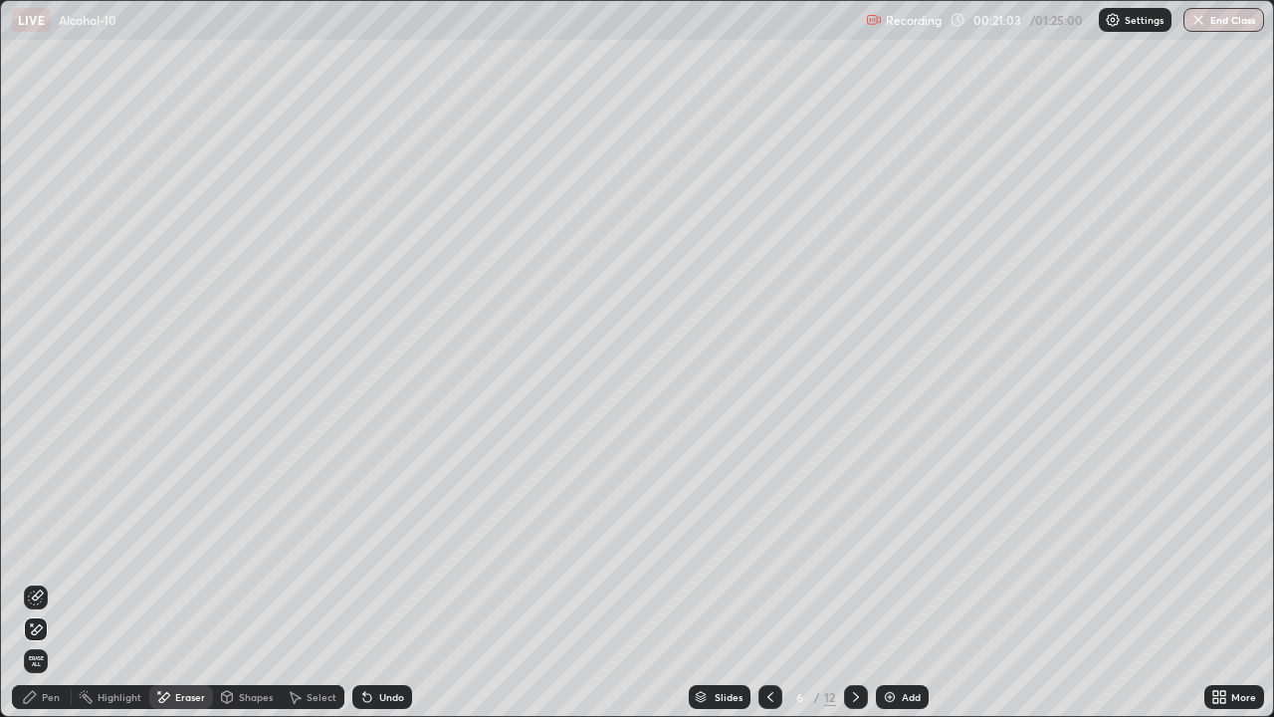
click at [54, 581] on div "Pen" at bounding box center [42, 697] width 60 height 24
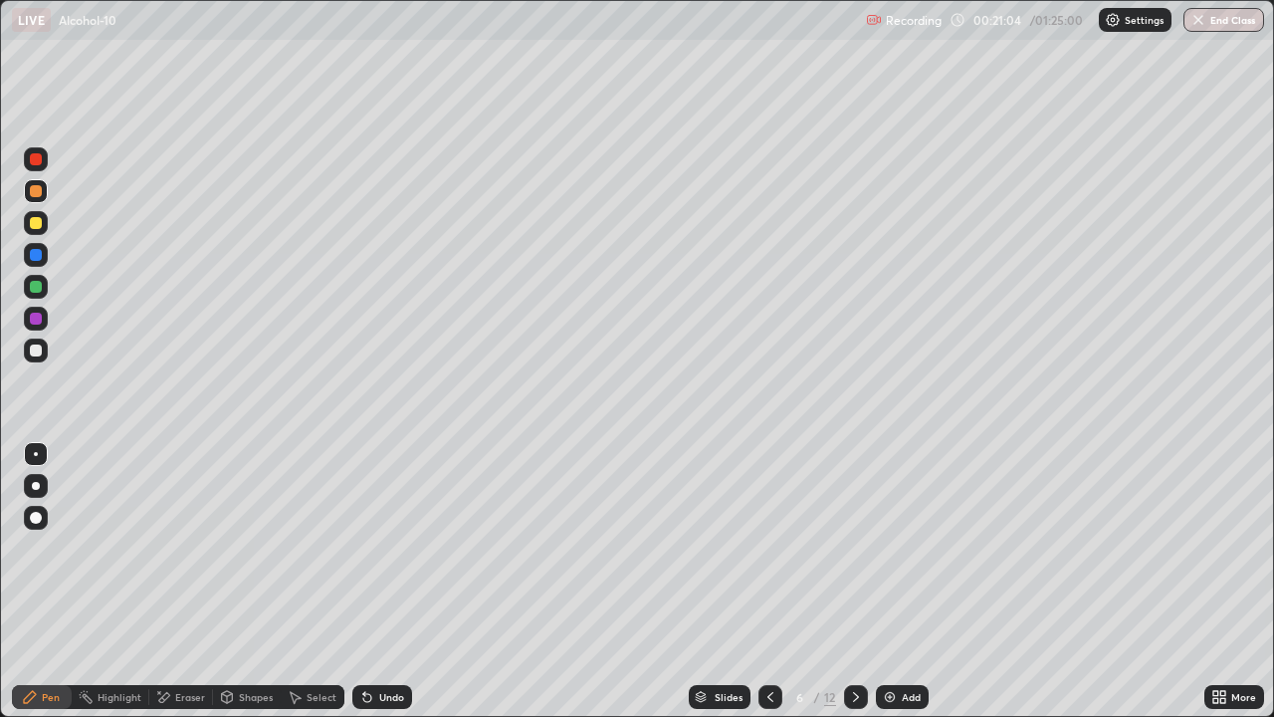
click at [38, 282] on div at bounding box center [36, 287] width 12 height 12
click at [38, 159] on div at bounding box center [36, 159] width 12 height 12
click at [34, 350] on div at bounding box center [36, 350] width 12 height 12
click at [44, 317] on div at bounding box center [36, 319] width 24 height 24
click at [46, 288] on div at bounding box center [36, 287] width 24 height 24
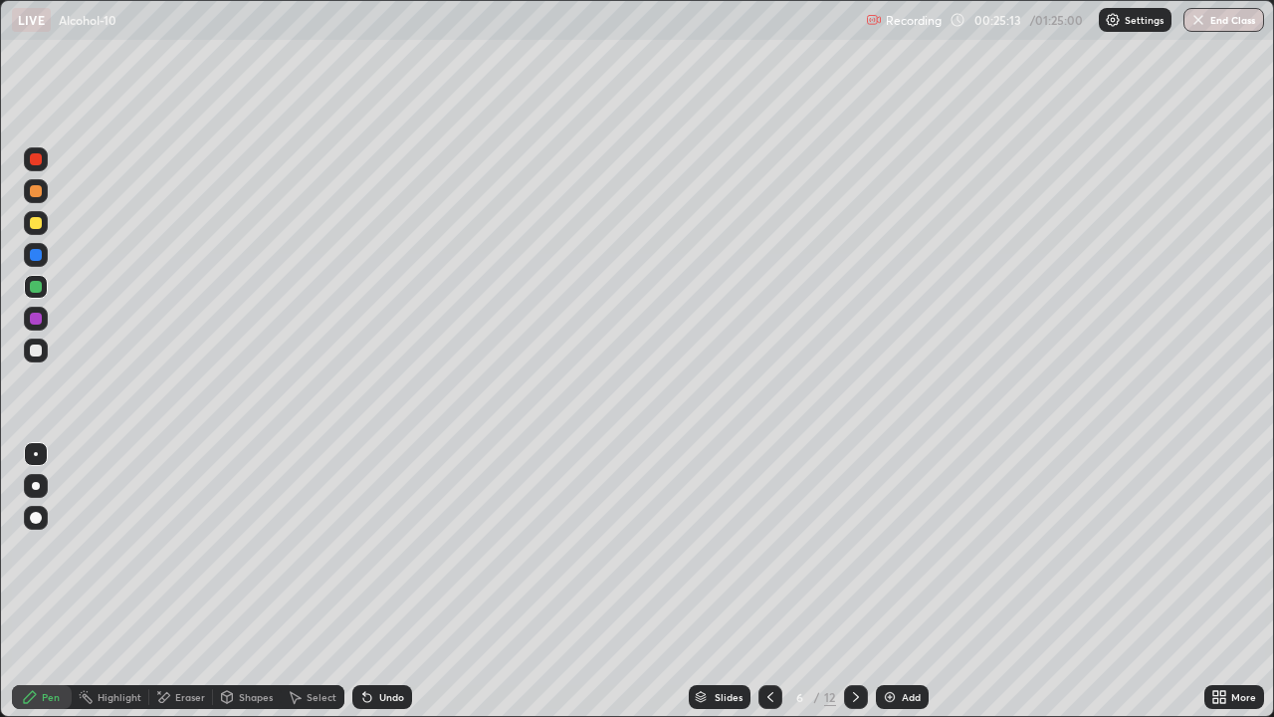
click at [43, 361] on div at bounding box center [36, 351] width 24 height 32
click at [46, 315] on div at bounding box center [36, 319] width 24 height 24
click at [44, 285] on div at bounding box center [36, 287] width 24 height 24
click at [854, 581] on icon at bounding box center [856, 697] width 16 height 16
click at [769, 581] on icon at bounding box center [771, 697] width 16 height 16
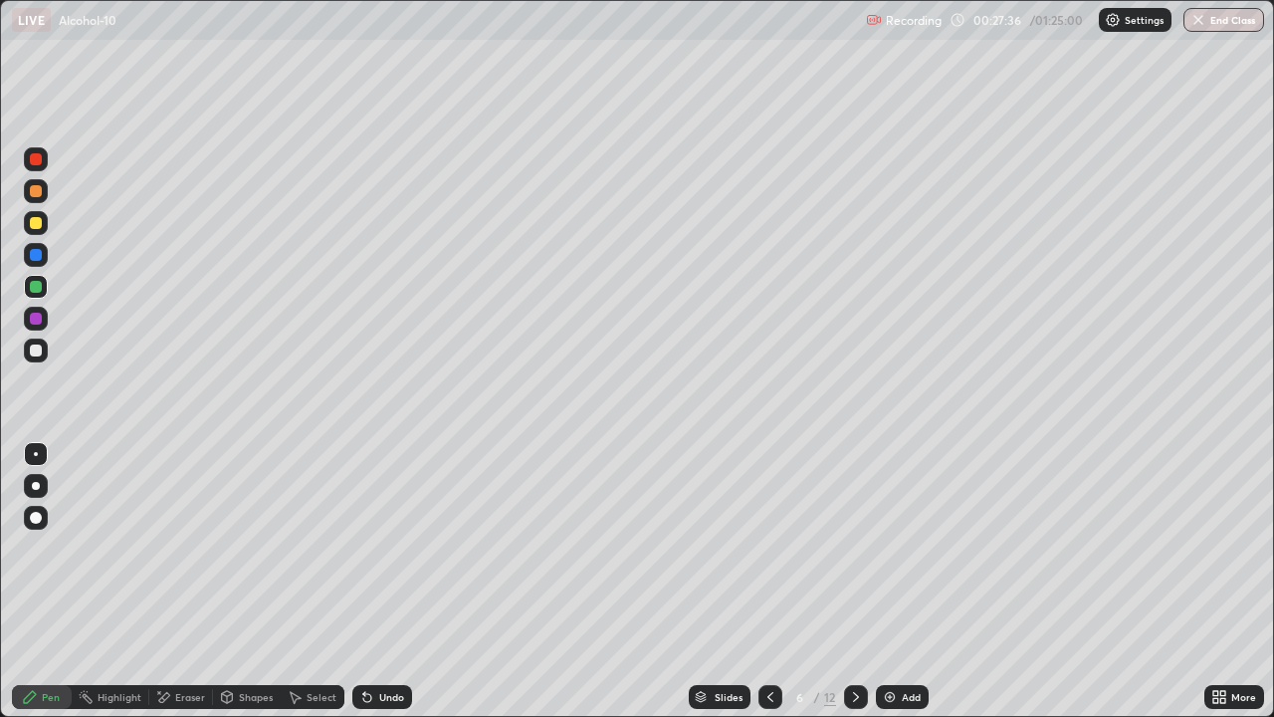
click at [35, 193] on div at bounding box center [36, 191] width 12 height 12
click at [848, 581] on icon at bounding box center [856, 697] width 16 height 16
click at [38, 318] on div at bounding box center [36, 319] width 12 height 12
click at [256, 581] on div "Shapes" at bounding box center [247, 697] width 68 height 24
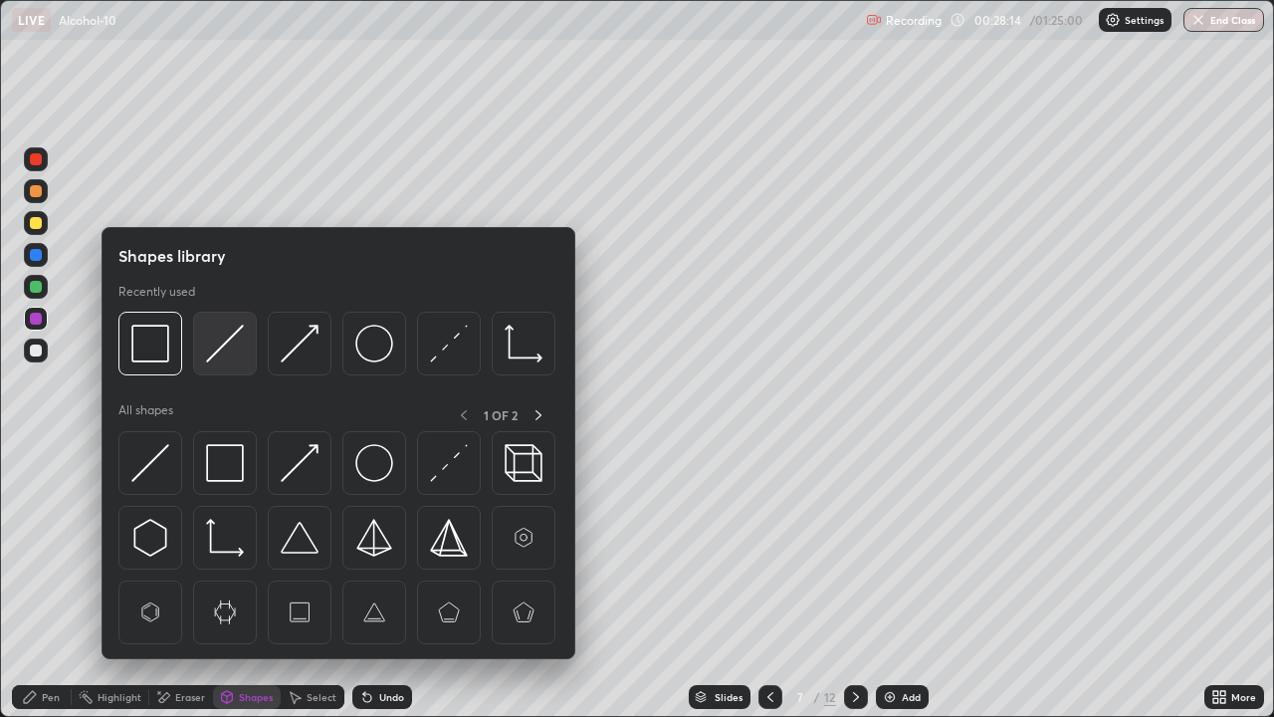
click at [217, 346] on img at bounding box center [225, 344] width 38 height 38
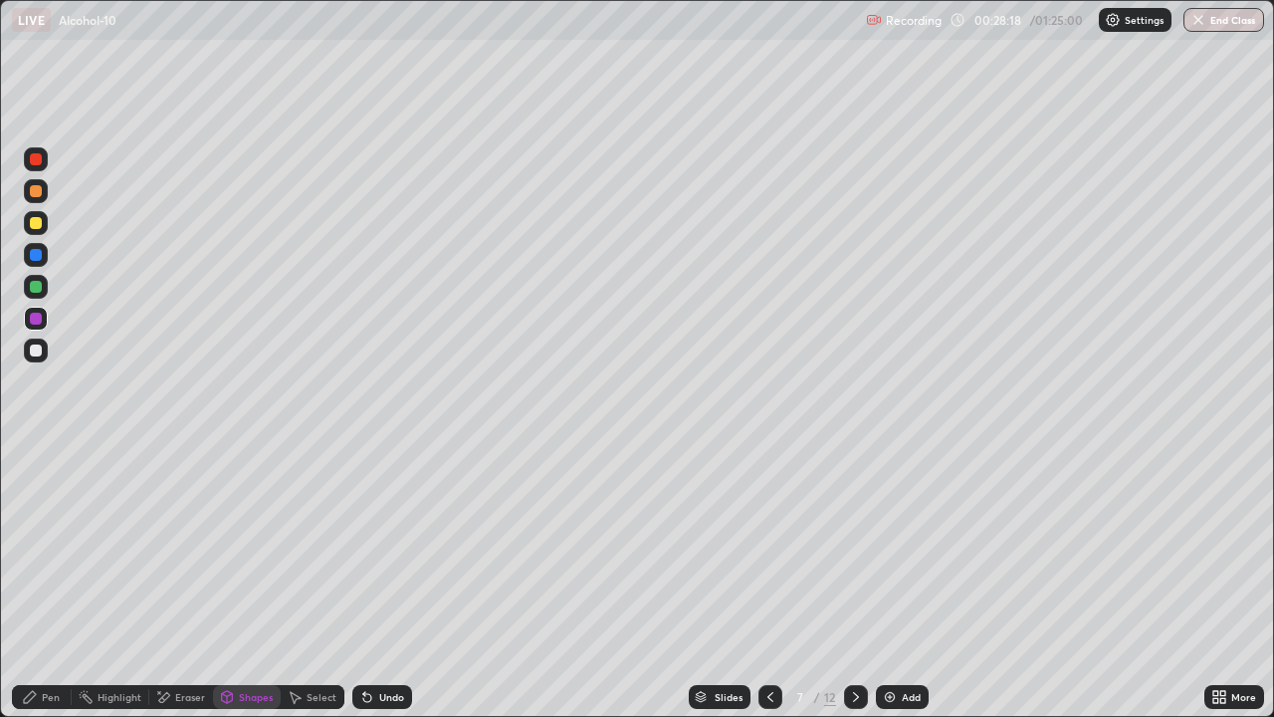
click at [47, 581] on div "Pen" at bounding box center [51, 697] width 18 height 10
click at [41, 290] on div at bounding box center [36, 287] width 12 height 12
click at [37, 223] on div at bounding box center [36, 223] width 12 height 12
click at [386, 581] on div "Undo" at bounding box center [382, 697] width 60 height 24
click at [381, 581] on div "Undo" at bounding box center [382, 697] width 60 height 24
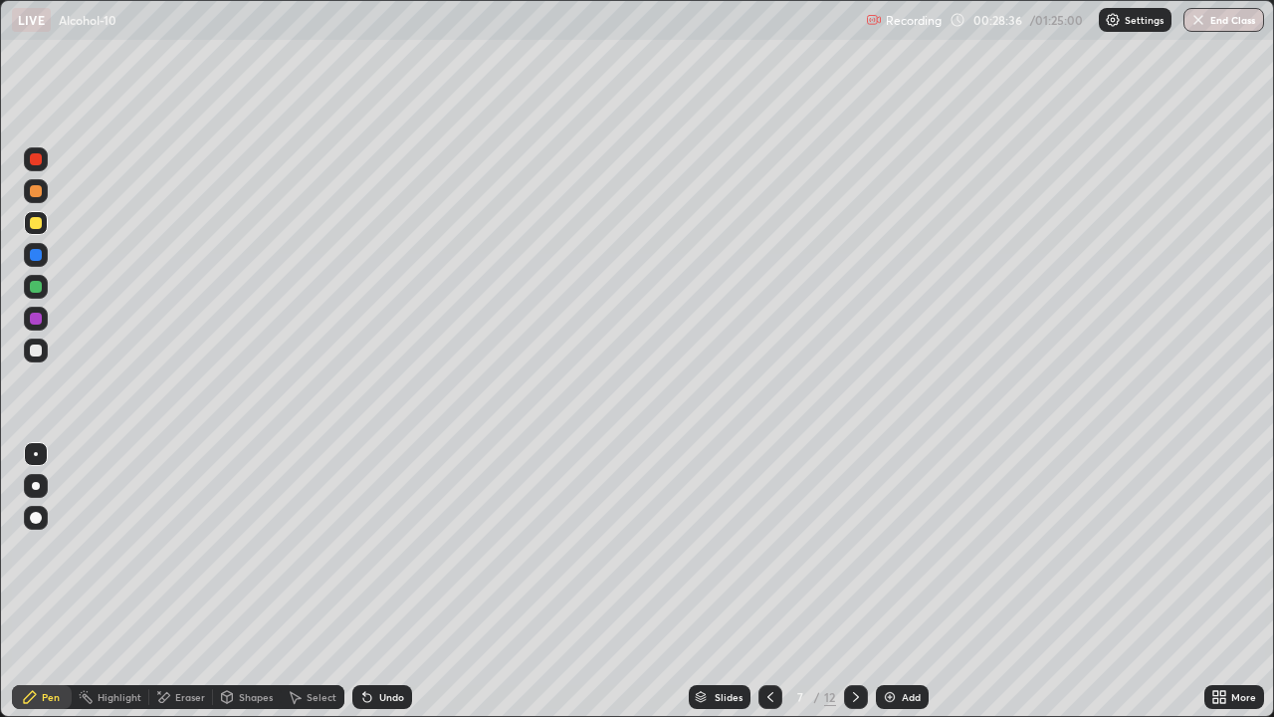
click at [381, 581] on div "Undo" at bounding box center [382, 697] width 60 height 24
click at [382, 581] on div "Undo" at bounding box center [382, 697] width 60 height 24
click at [380, 581] on div "Undo" at bounding box center [382, 697] width 60 height 24
click at [40, 349] on div at bounding box center [36, 350] width 12 height 12
click at [37, 253] on div at bounding box center [36, 255] width 12 height 12
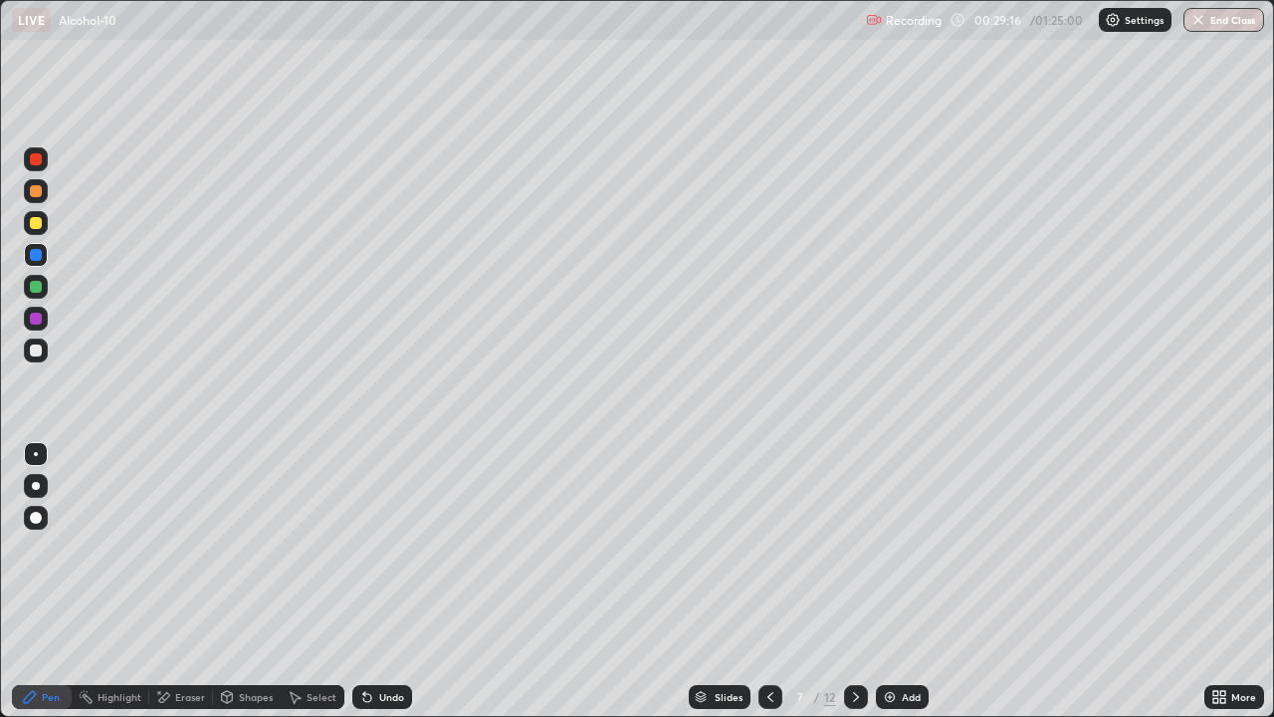
click at [397, 581] on div "Undo" at bounding box center [382, 697] width 60 height 24
click at [252, 581] on div "Shapes" at bounding box center [256, 697] width 34 height 10
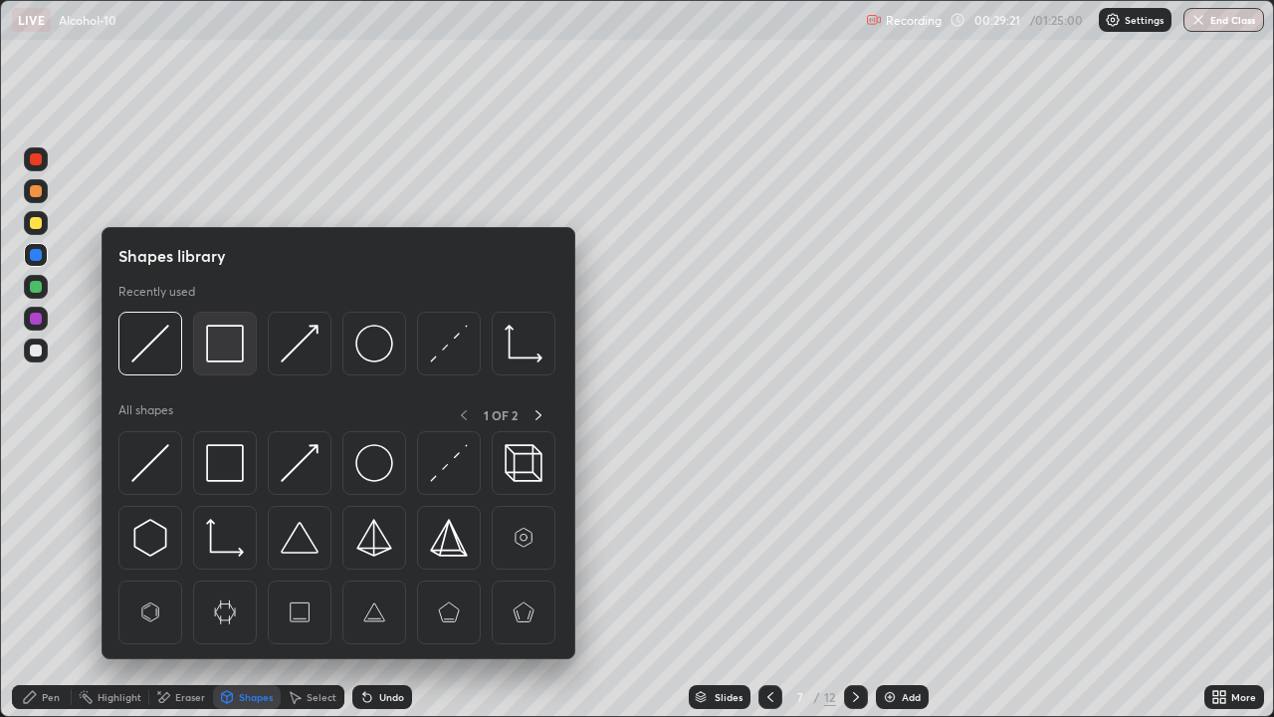
click at [219, 349] on img at bounding box center [225, 344] width 38 height 38
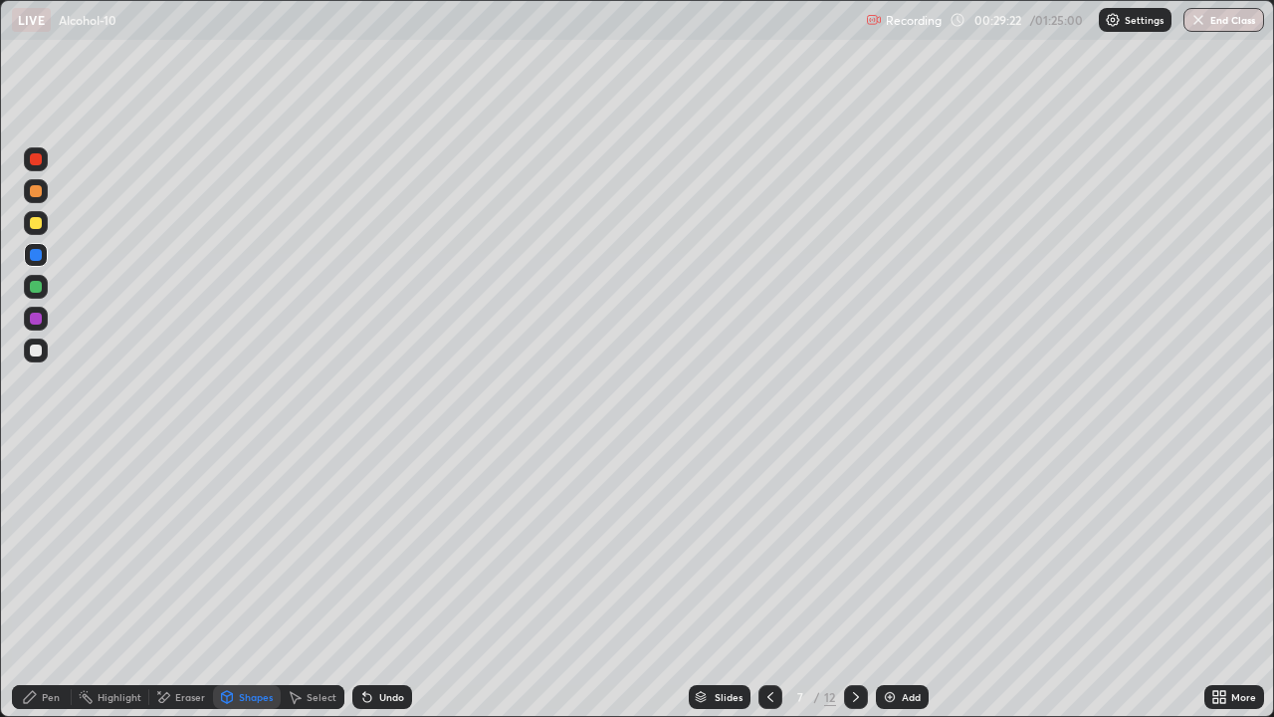
click at [37, 191] on div at bounding box center [36, 191] width 12 height 12
click at [43, 581] on div "Pen" at bounding box center [51, 697] width 18 height 10
click at [41, 352] on div at bounding box center [36, 350] width 12 height 12
click at [37, 287] on div at bounding box center [36, 287] width 12 height 12
click at [37, 255] on div at bounding box center [36, 255] width 12 height 12
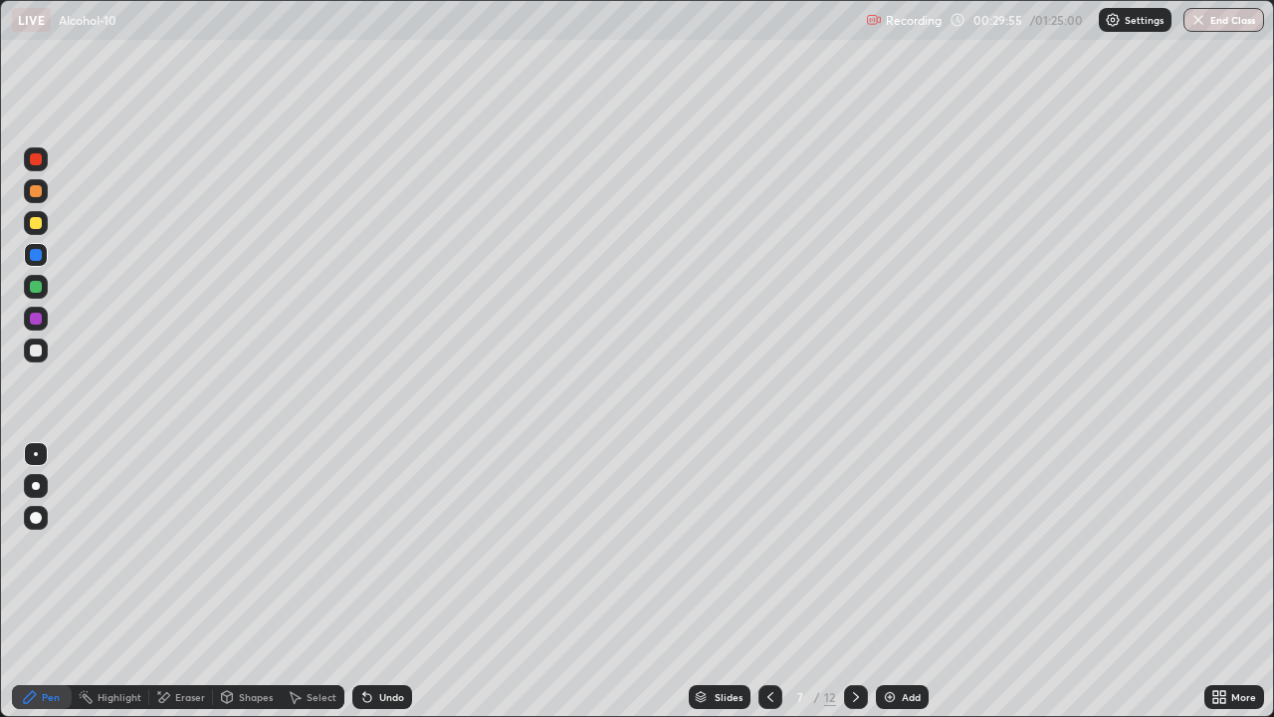
click at [37, 194] on div at bounding box center [36, 191] width 12 height 12
click at [40, 224] on div at bounding box center [36, 223] width 12 height 12
click at [47, 352] on div at bounding box center [36, 351] width 24 height 24
click at [35, 195] on div at bounding box center [36, 191] width 12 height 12
click at [46, 352] on div at bounding box center [36, 351] width 24 height 24
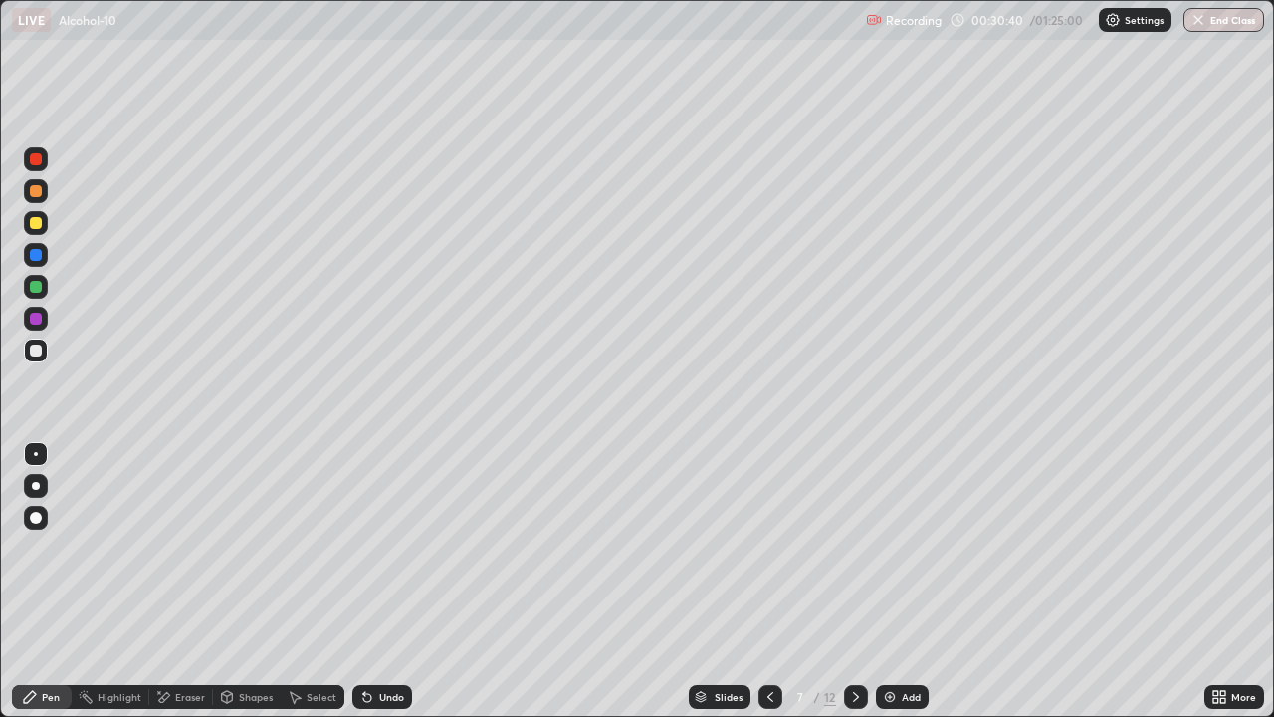
click at [402, 581] on div "Undo" at bounding box center [382, 697] width 60 height 24
click at [769, 581] on icon at bounding box center [771, 697] width 16 height 16
click at [771, 581] on icon at bounding box center [771, 697] width 16 height 16
click at [772, 581] on icon at bounding box center [771, 697] width 16 height 16
click at [853, 581] on icon at bounding box center [856, 697] width 16 height 16
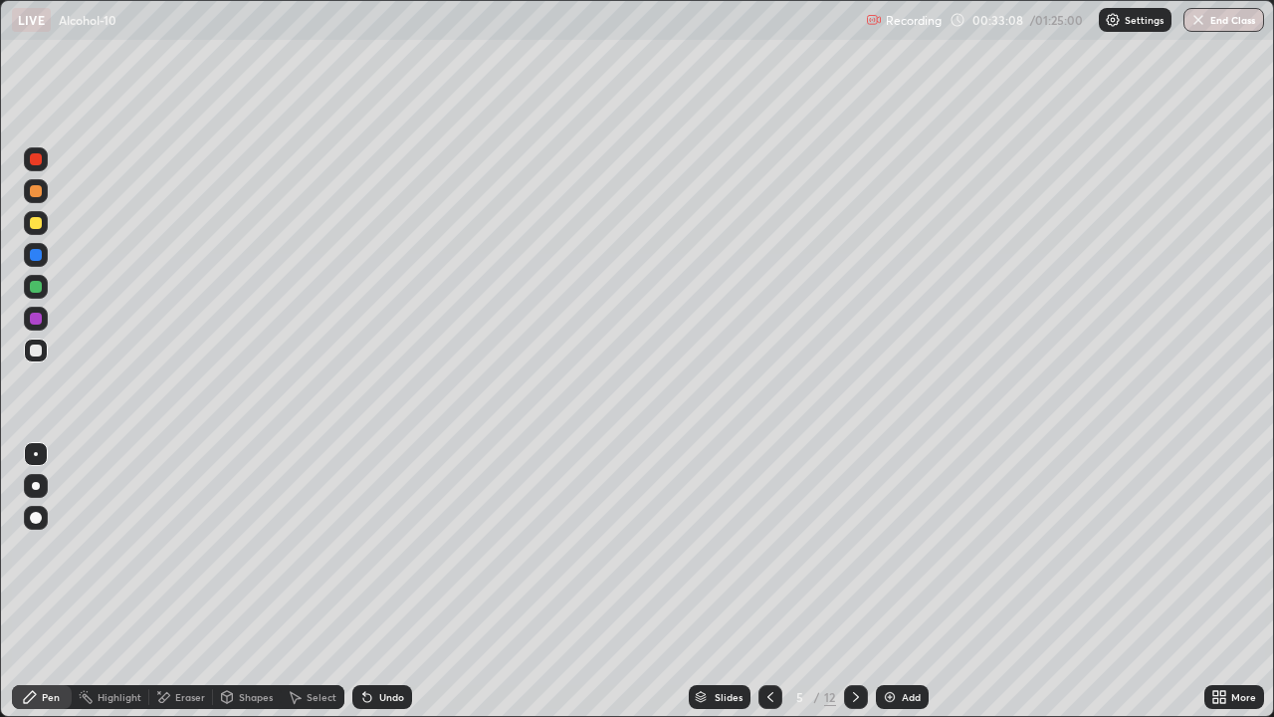
click at [854, 581] on icon at bounding box center [856, 697] width 16 height 16
click at [42, 198] on div at bounding box center [36, 191] width 24 height 24
click at [851, 581] on icon at bounding box center [856, 697] width 16 height 16
click at [857, 581] on icon at bounding box center [856, 697] width 16 height 16
click at [770, 581] on icon at bounding box center [771, 697] width 16 height 16
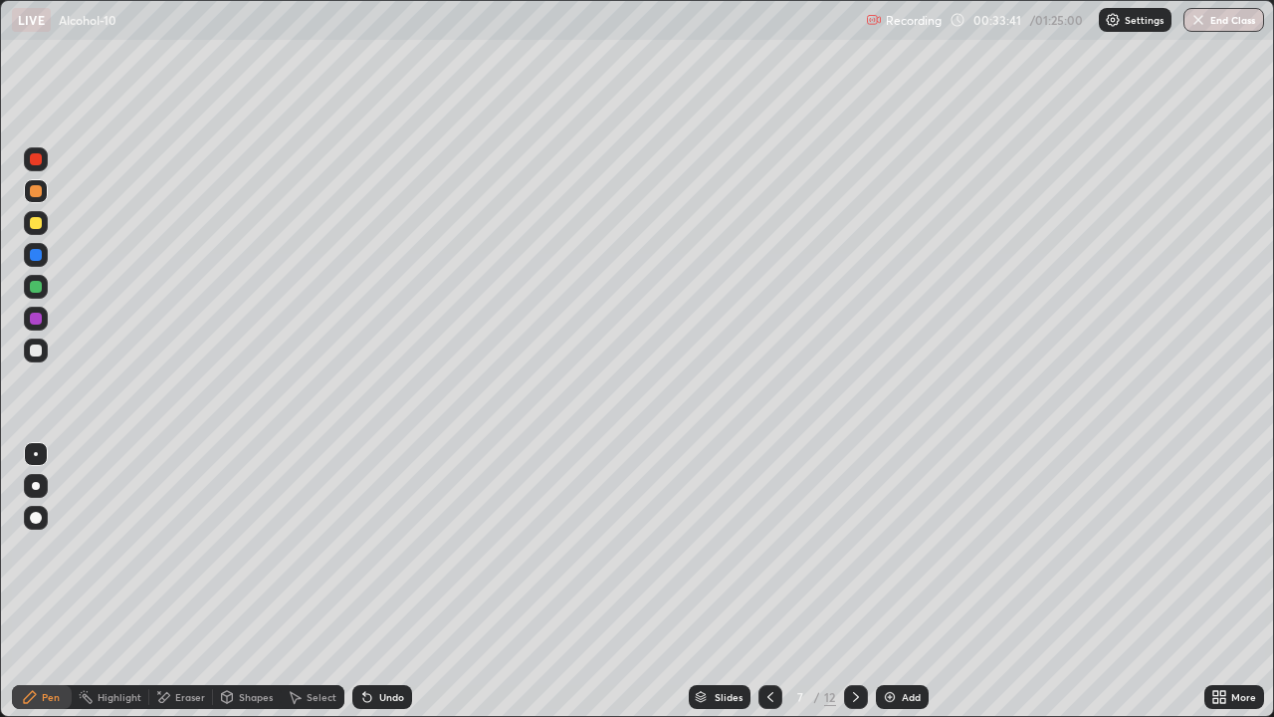
click at [854, 581] on icon at bounding box center [856, 697] width 16 height 16
click at [36, 291] on div at bounding box center [36, 287] width 12 height 12
click at [38, 320] on div at bounding box center [36, 319] width 12 height 12
click at [39, 226] on div at bounding box center [36, 223] width 12 height 12
click at [44, 352] on div at bounding box center [36, 351] width 24 height 24
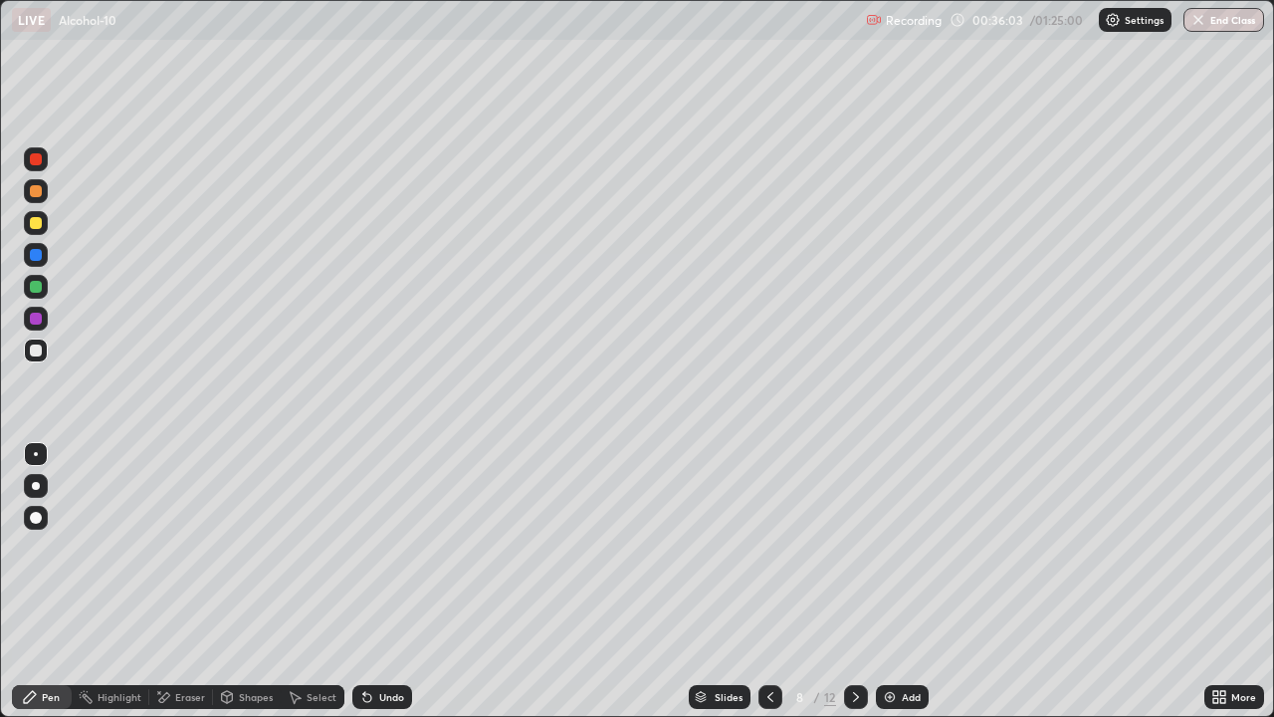
click at [46, 192] on div at bounding box center [36, 191] width 24 height 24
click at [38, 253] on div at bounding box center [36, 255] width 12 height 12
click at [37, 319] on div at bounding box center [36, 319] width 12 height 12
click at [41, 258] on div at bounding box center [36, 255] width 12 height 12
click at [39, 192] on div at bounding box center [36, 191] width 12 height 12
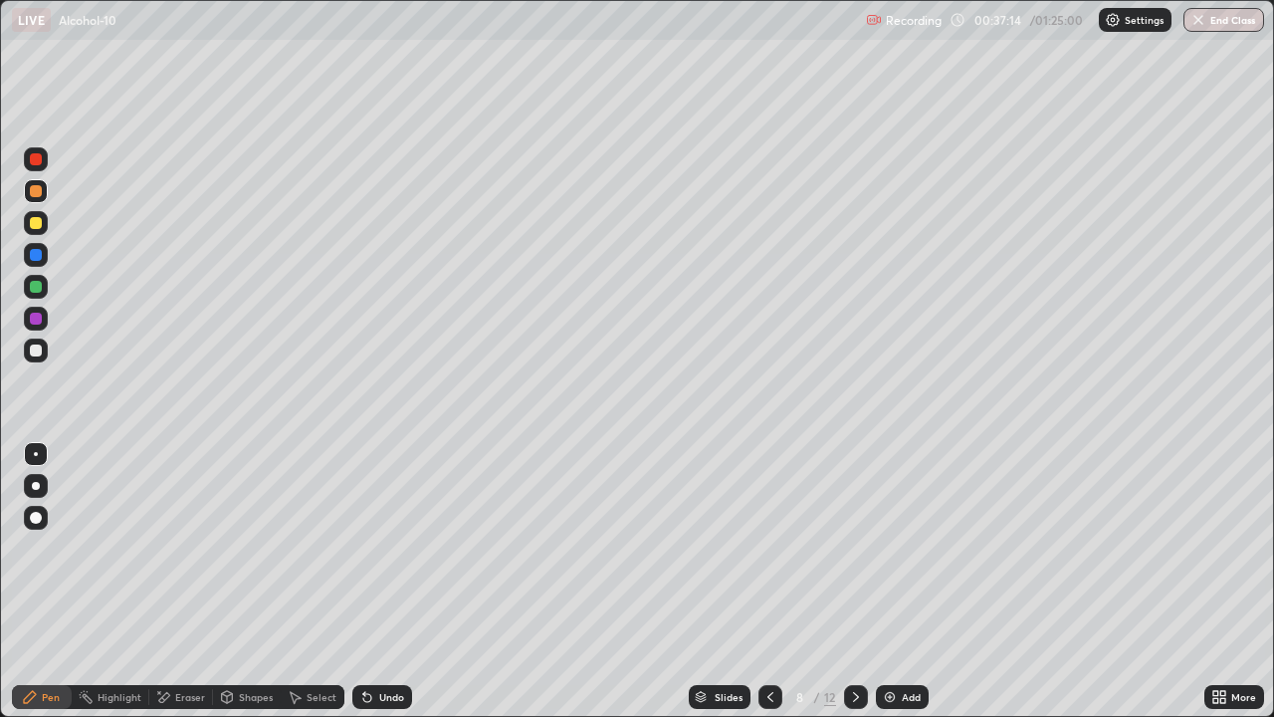
click at [397, 581] on div "Undo" at bounding box center [382, 697] width 60 height 24
click at [35, 254] on div at bounding box center [36, 255] width 12 height 12
click at [40, 324] on div at bounding box center [36, 319] width 24 height 24
click at [43, 190] on div at bounding box center [36, 191] width 24 height 24
click at [121, 581] on div "Highlight" at bounding box center [120, 697] width 44 height 10
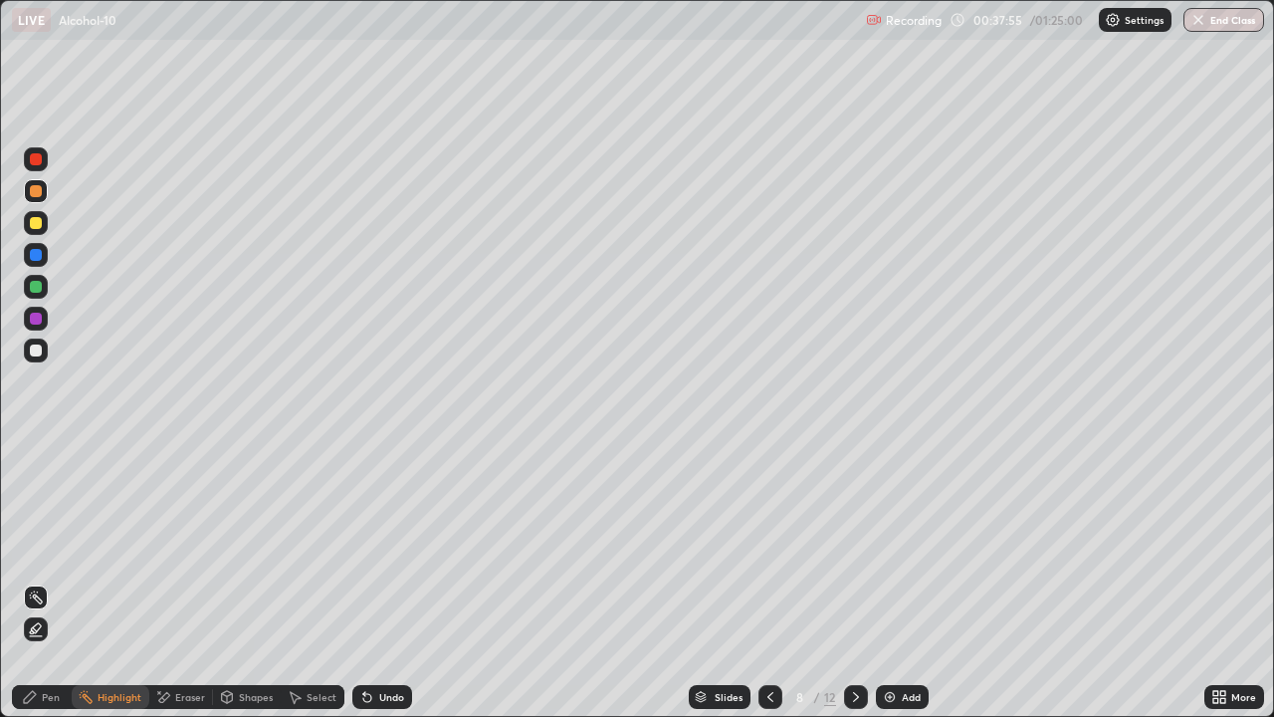
click at [35, 224] on div at bounding box center [36, 223] width 12 height 12
click at [855, 581] on icon at bounding box center [856, 697] width 16 height 16
click at [51, 581] on div "Pen" at bounding box center [51, 697] width 18 height 10
click at [35, 192] on div at bounding box center [36, 191] width 12 height 12
click at [40, 288] on div at bounding box center [36, 287] width 12 height 12
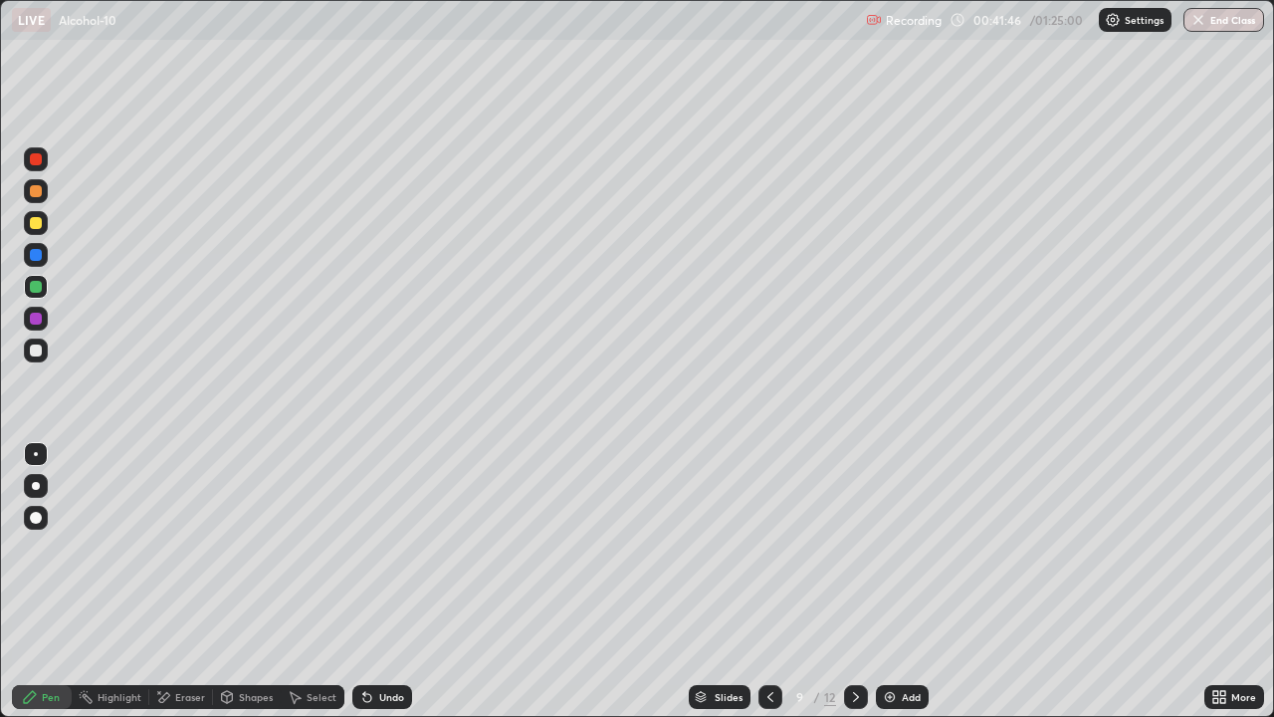
click at [39, 349] on div at bounding box center [36, 350] width 12 height 12
click at [36, 287] on div at bounding box center [36, 287] width 12 height 12
click at [45, 346] on div at bounding box center [36, 351] width 24 height 24
click at [396, 581] on div "Undo" at bounding box center [382, 697] width 60 height 24
click at [39, 291] on div at bounding box center [36, 287] width 12 height 12
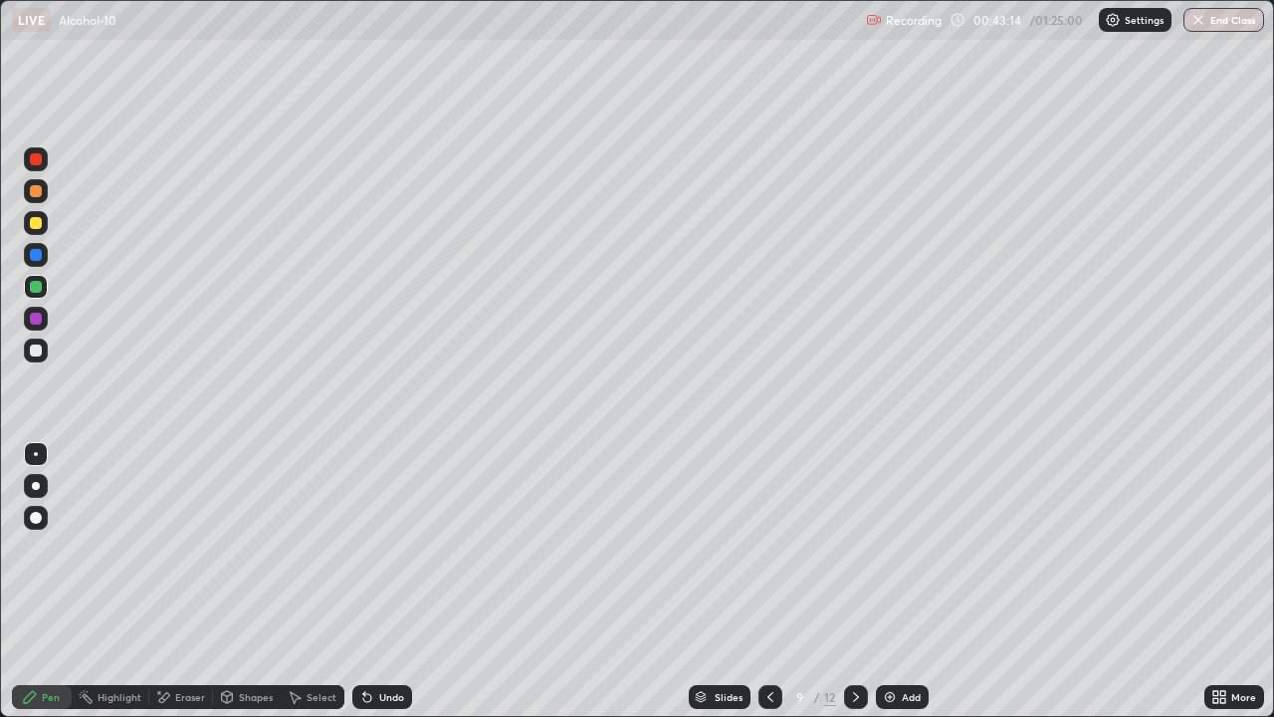
click at [363, 581] on icon at bounding box center [364, 693] width 2 height 2
click at [366, 581] on div "Undo" at bounding box center [382, 697] width 60 height 24
click at [367, 581] on div "Undo" at bounding box center [382, 697] width 60 height 24
click at [363, 581] on icon at bounding box center [364, 693] width 2 height 2
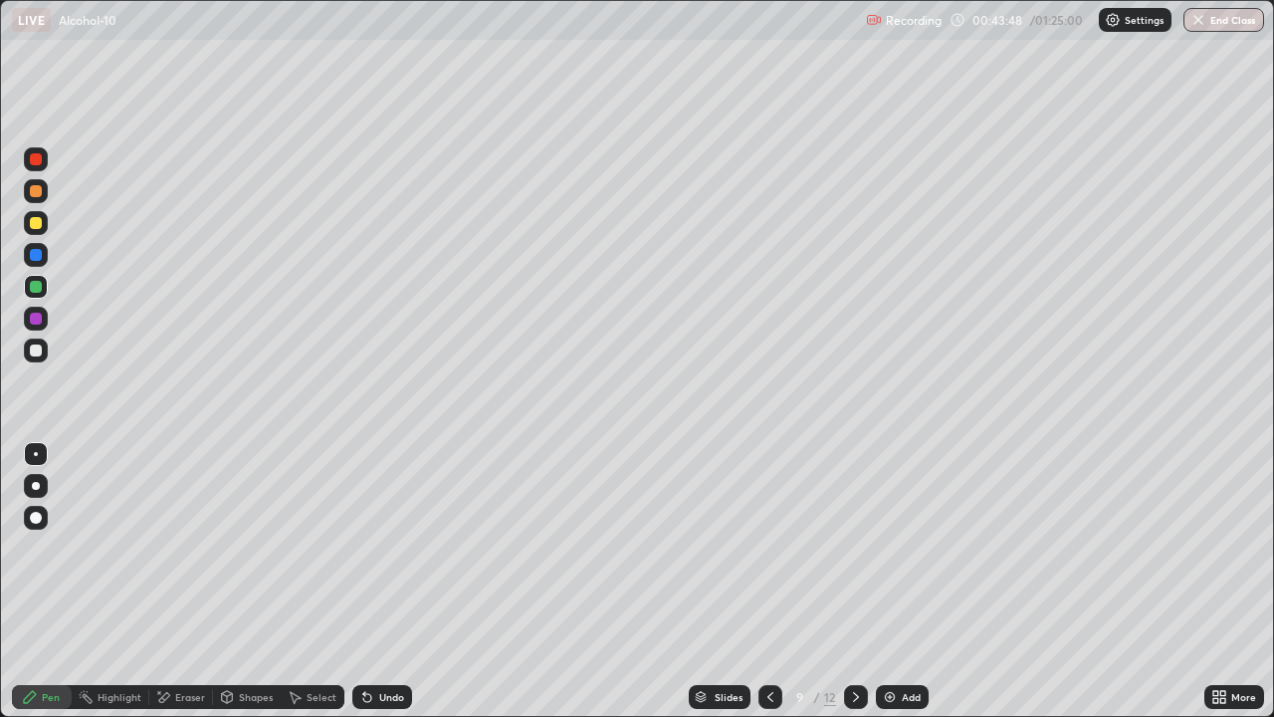
click at [390, 581] on div "Undo" at bounding box center [391, 697] width 25 height 10
click at [36, 256] on div at bounding box center [36, 255] width 12 height 12
click at [39, 354] on div at bounding box center [36, 350] width 12 height 12
click at [37, 257] on div at bounding box center [36, 255] width 12 height 12
click at [36, 320] on div at bounding box center [36, 319] width 12 height 12
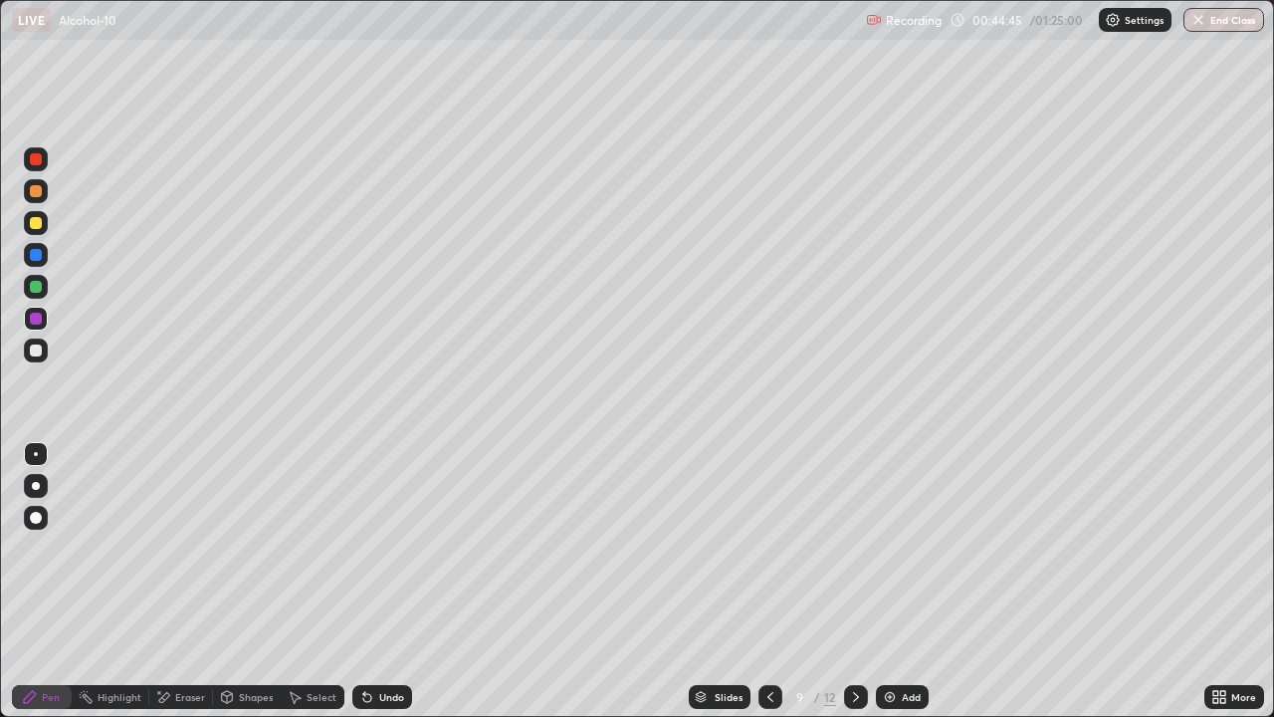
click at [37, 223] on div at bounding box center [36, 223] width 12 height 12
click at [38, 164] on div at bounding box center [36, 159] width 12 height 12
click at [37, 294] on div at bounding box center [36, 287] width 24 height 24
click at [44, 321] on div at bounding box center [36, 319] width 24 height 24
click at [43, 251] on div at bounding box center [36, 255] width 24 height 24
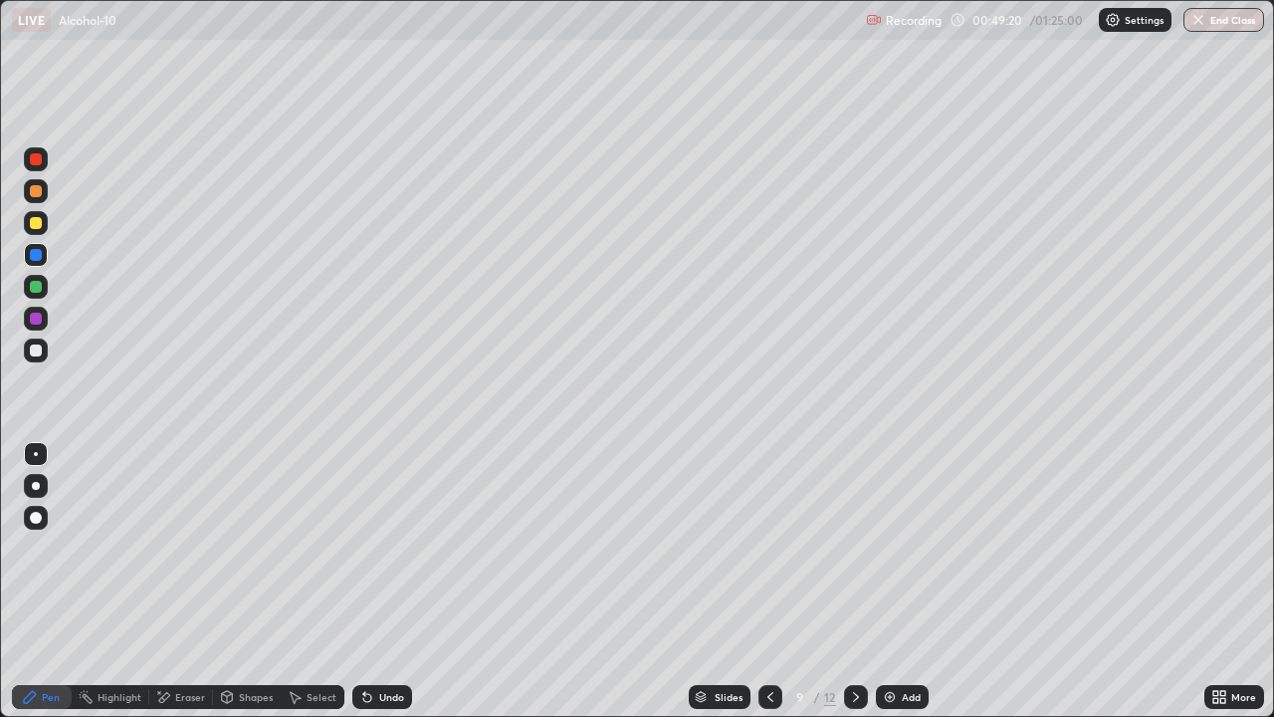
click at [41, 344] on div at bounding box center [36, 351] width 24 height 24
click at [39, 227] on div at bounding box center [36, 223] width 12 height 12
click at [257, 581] on div "Shapes" at bounding box center [256, 697] width 34 height 10
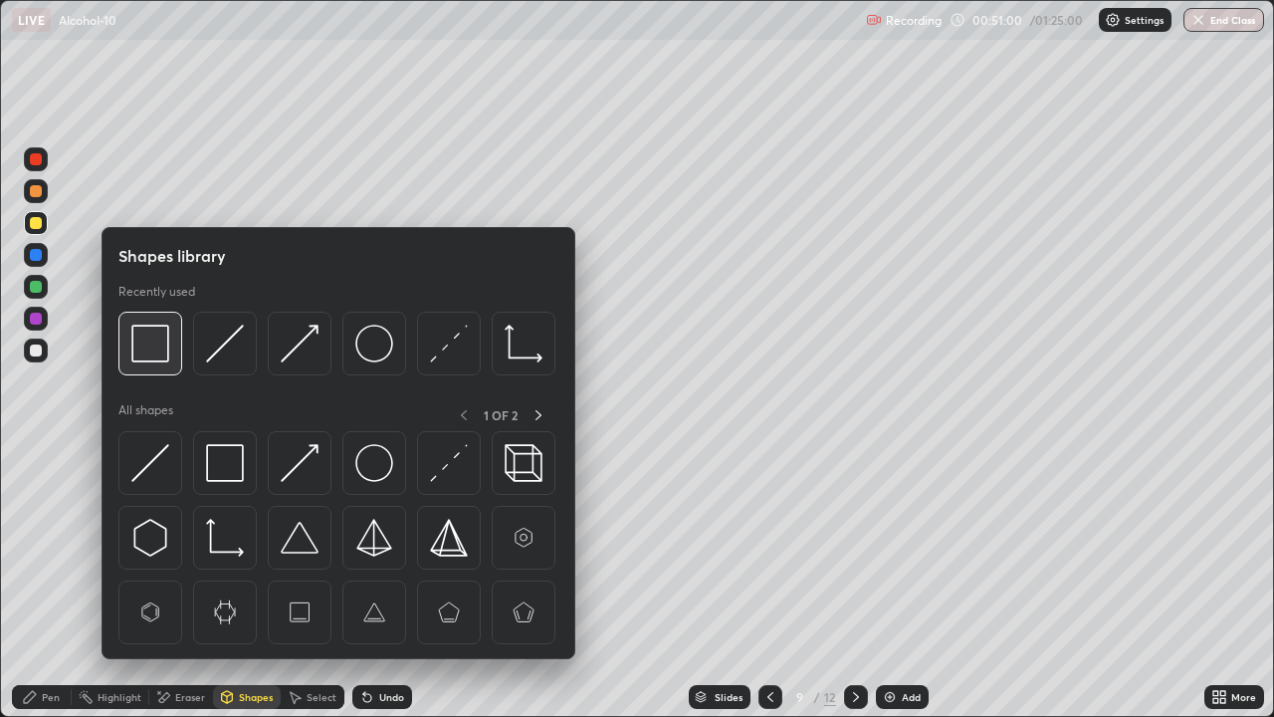
click at [149, 360] on img at bounding box center [150, 344] width 38 height 38
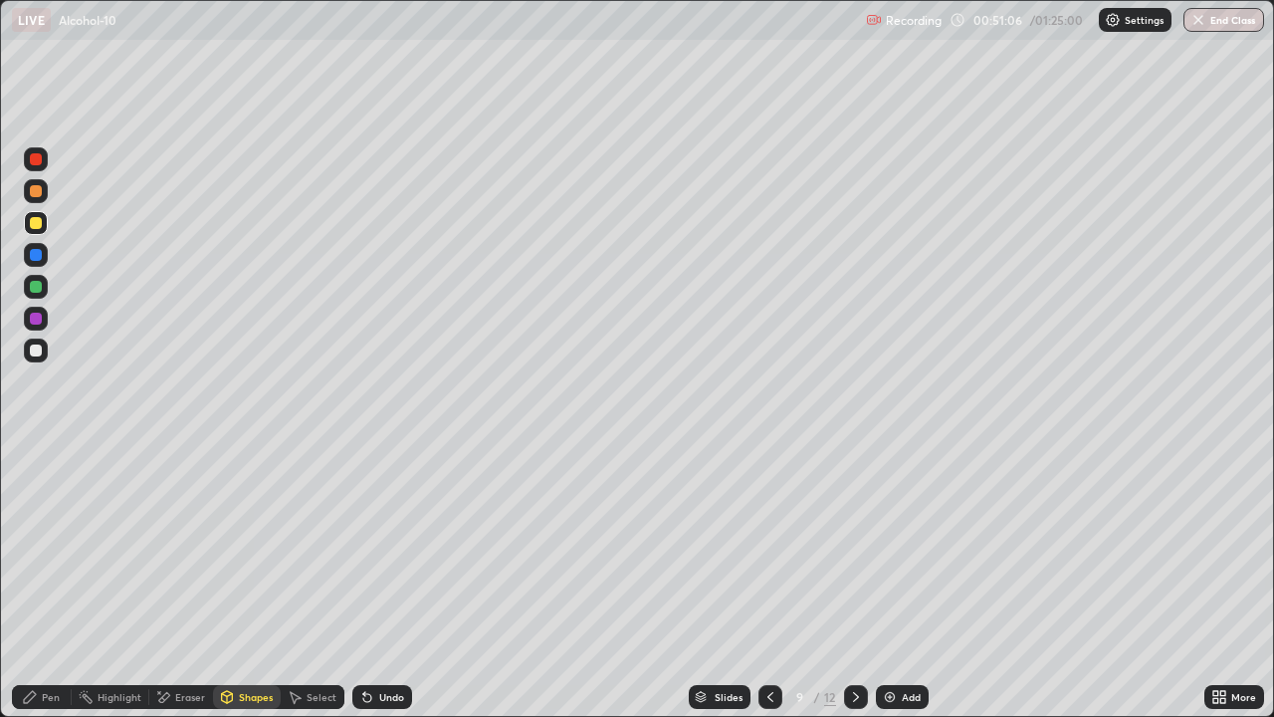
click at [32, 581] on icon at bounding box center [30, 697] width 12 height 12
click at [25, 350] on div at bounding box center [36, 351] width 24 height 24
click at [853, 581] on icon at bounding box center [856, 697] width 16 height 16
click at [38, 188] on div at bounding box center [36, 191] width 12 height 12
click at [37, 160] on div at bounding box center [36, 159] width 12 height 12
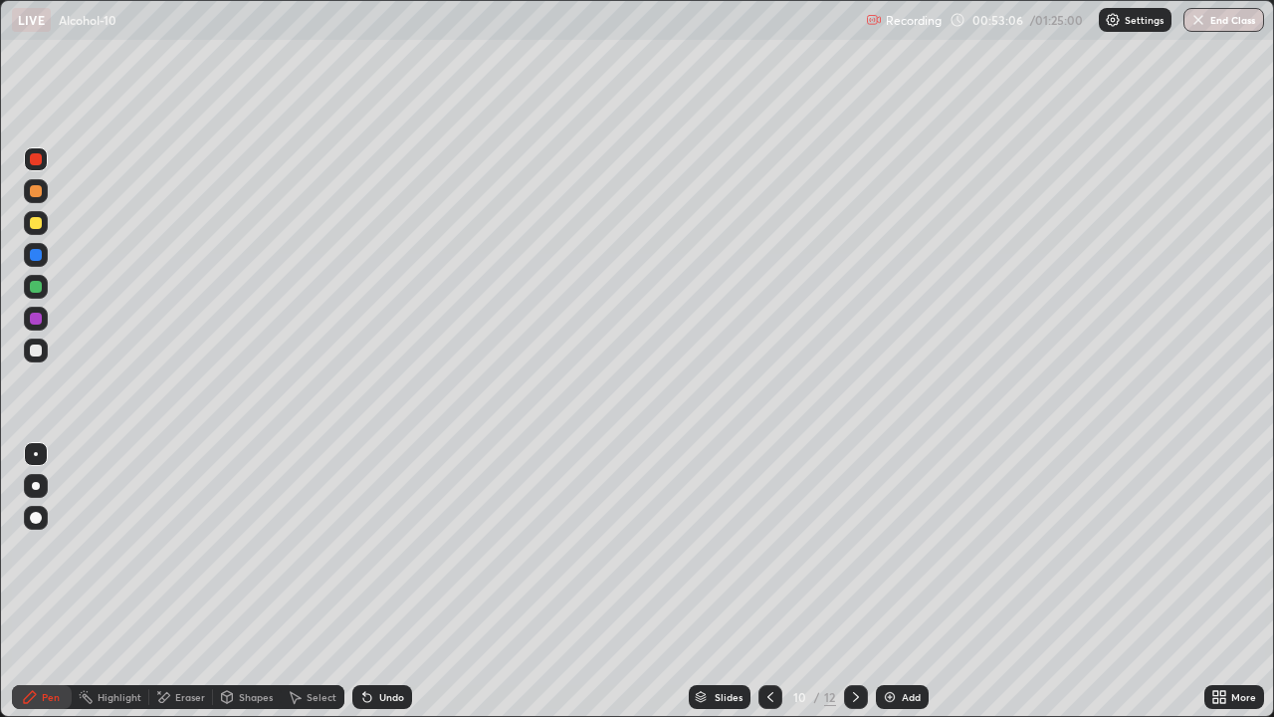
click at [766, 581] on icon at bounding box center [771, 697] width 16 height 16
click at [848, 581] on div at bounding box center [856, 697] width 24 height 24
click at [36, 291] on div at bounding box center [36, 287] width 12 height 12
click at [769, 581] on icon at bounding box center [771, 697] width 16 height 16
click at [854, 581] on icon at bounding box center [856, 697] width 16 height 16
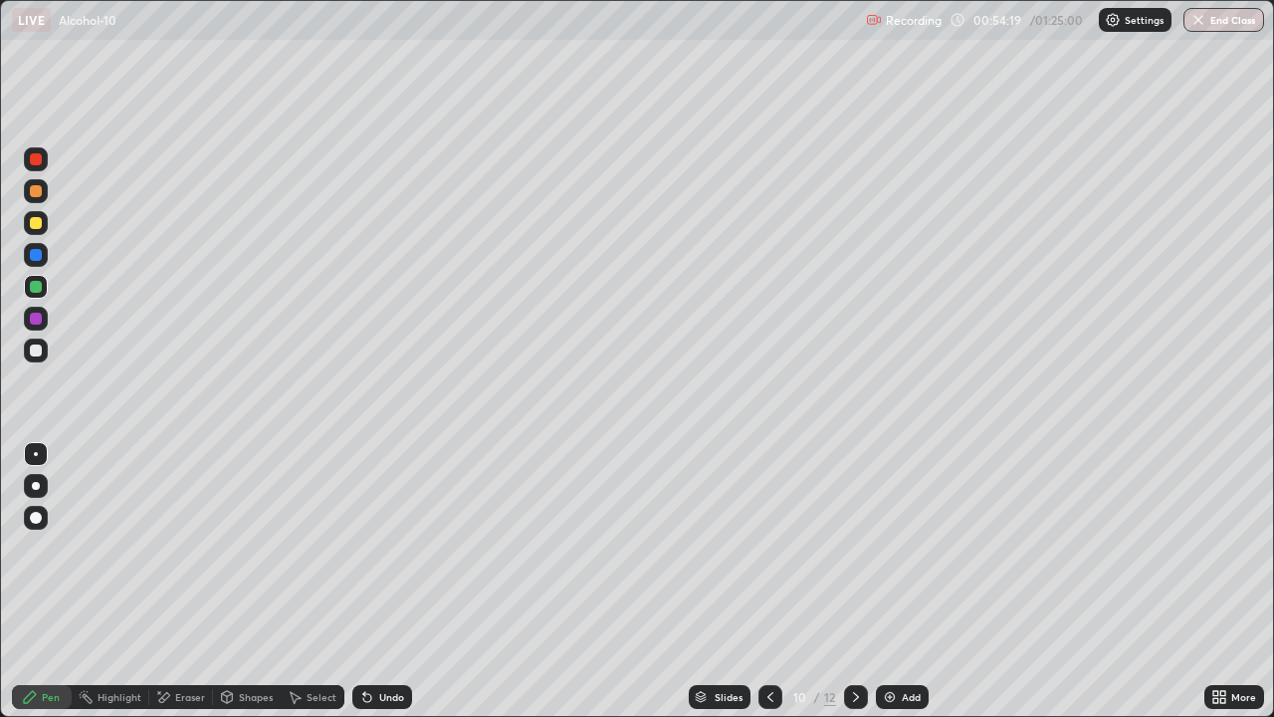
click at [37, 320] on div at bounding box center [36, 319] width 12 height 12
click at [38, 349] on div at bounding box center [36, 350] width 12 height 12
click at [45, 261] on div at bounding box center [36, 255] width 24 height 24
click at [38, 352] on div at bounding box center [36, 350] width 12 height 12
click at [400, 581] on div "Undo" at bounding box center [391, 697] width 25 height 10
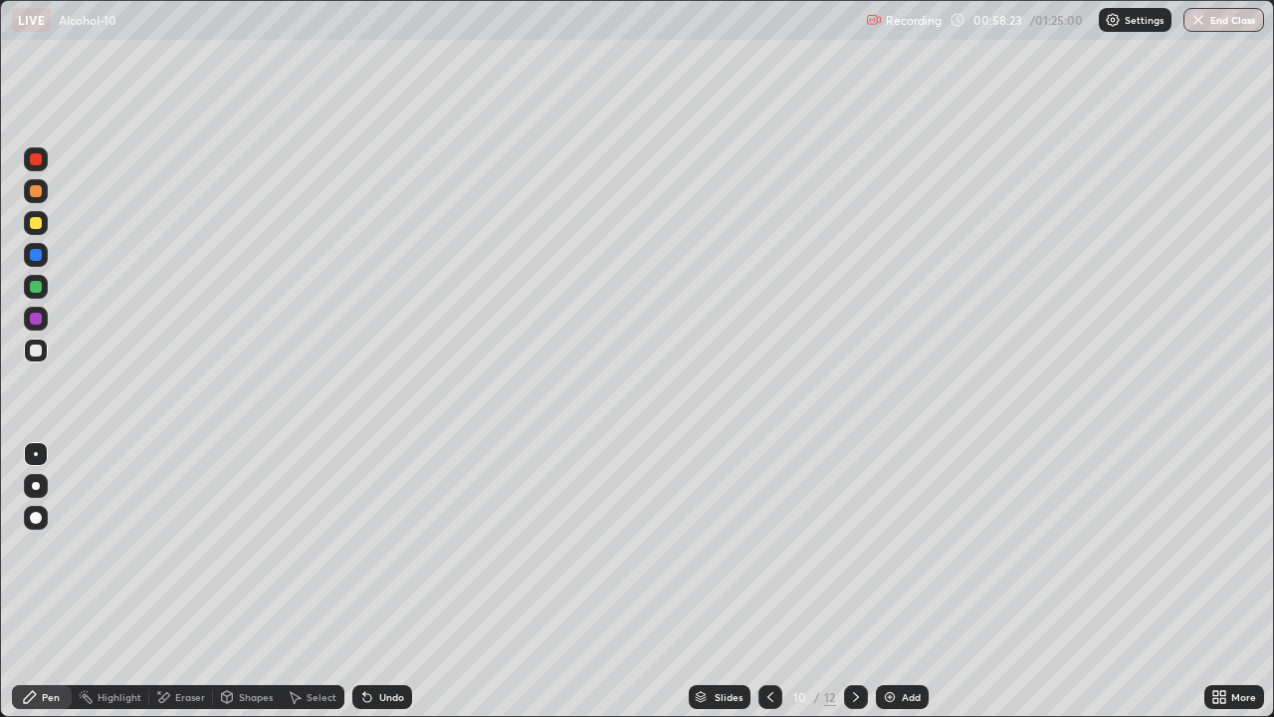
click at [247, 581] on div "Shapes" at bounding box center [256, 697] width 34 height 10
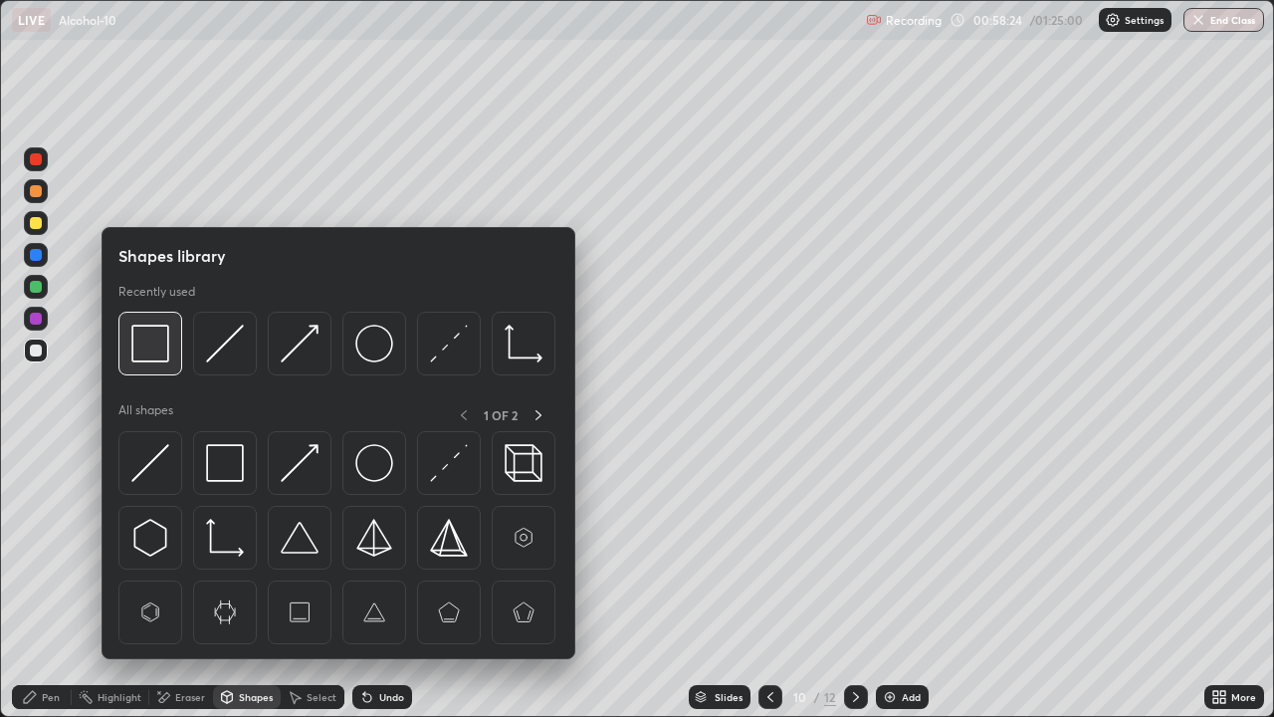
click at [152, 358] on img at bounding box center [150, 344] width 38 height 38
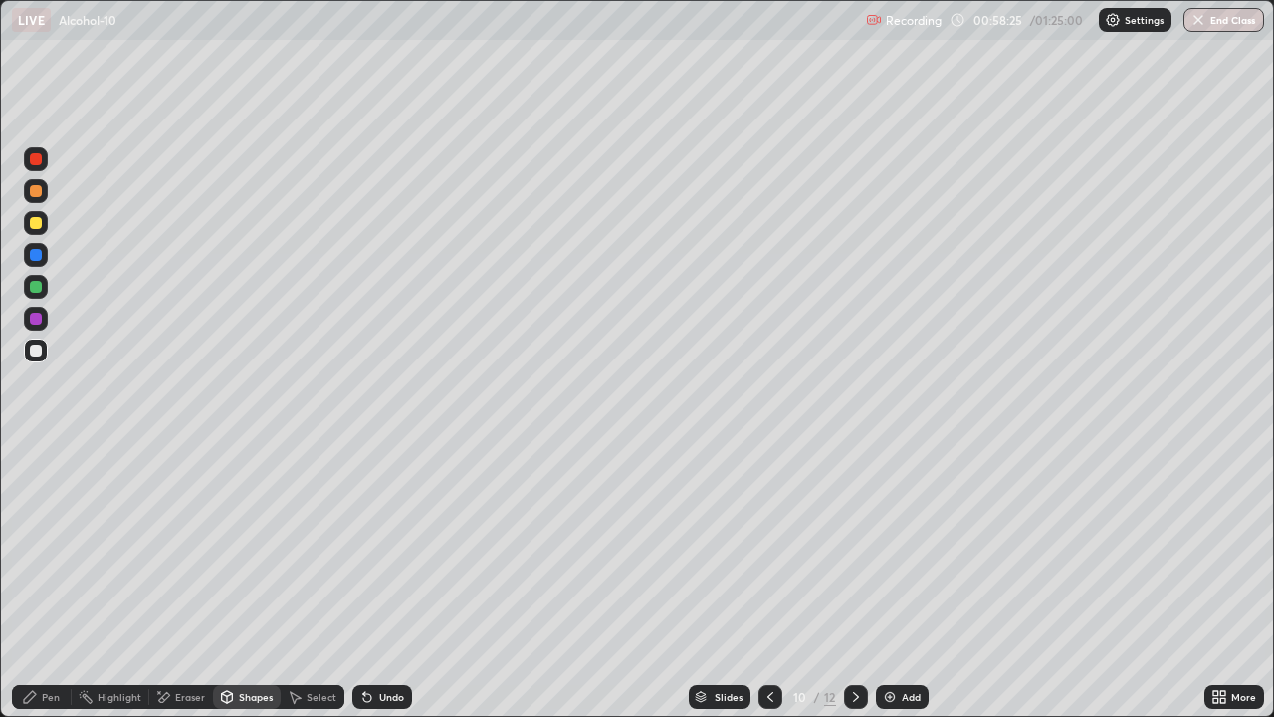
click at [37, 193] on div at bounding box center [36, 191] width 12 height 12
click at [40, 228] on div at bounding box center [36, 223] width 24 height 24
click at [51, 581] on div "Pen" at bounding box center [51, 697] width 18 height 10
click at [768, 581] on icon at bounding box center [771, 697] width 16 height 16
click at [854, 581] on icon at bounding box center [856, 697] width 16 height 16
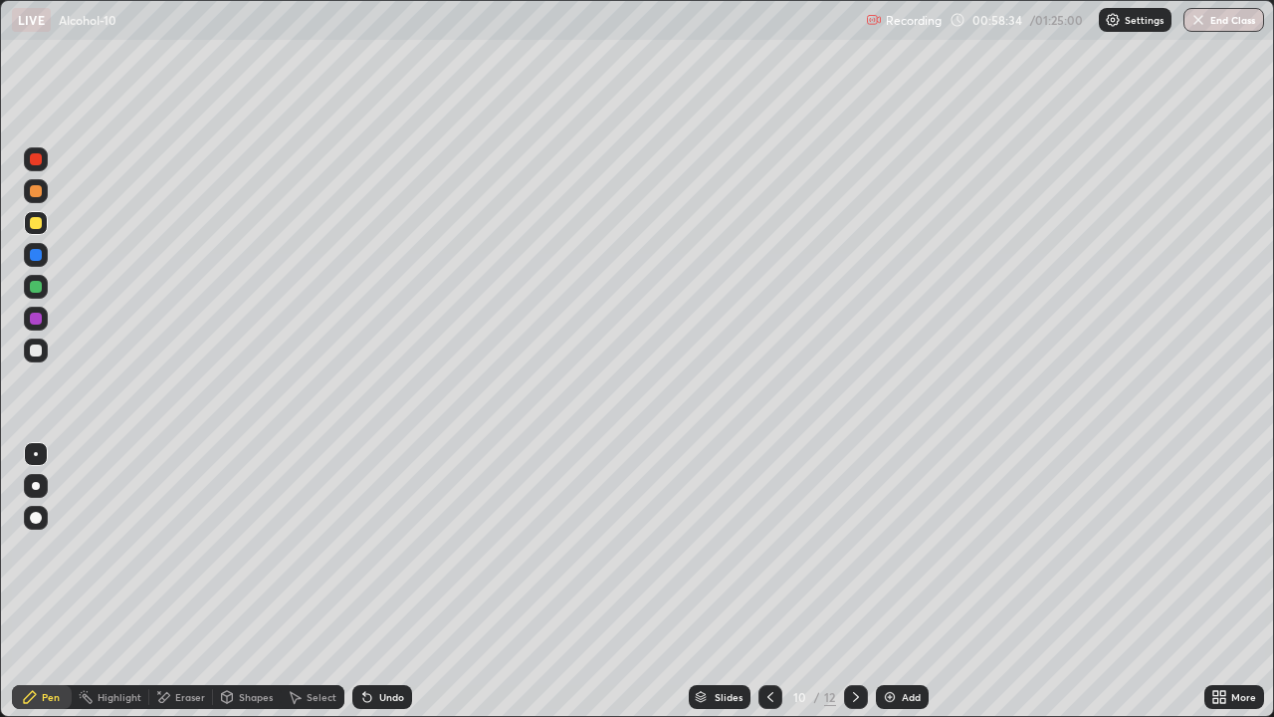
click at [45, 358] on div at bounding box center [36, 351] width 24 height 24
click at [38, 354] on div at bounding box center [36, 350] width 12 height 12
click at [36, 224] on div at bounding box center [36, 223] width 12 height 12
click at [33, 353] on div at bounding box center [36, 350] width 12 height 12
click at [36, 256] on div at bounding box center [36, 255] width 12 height 12
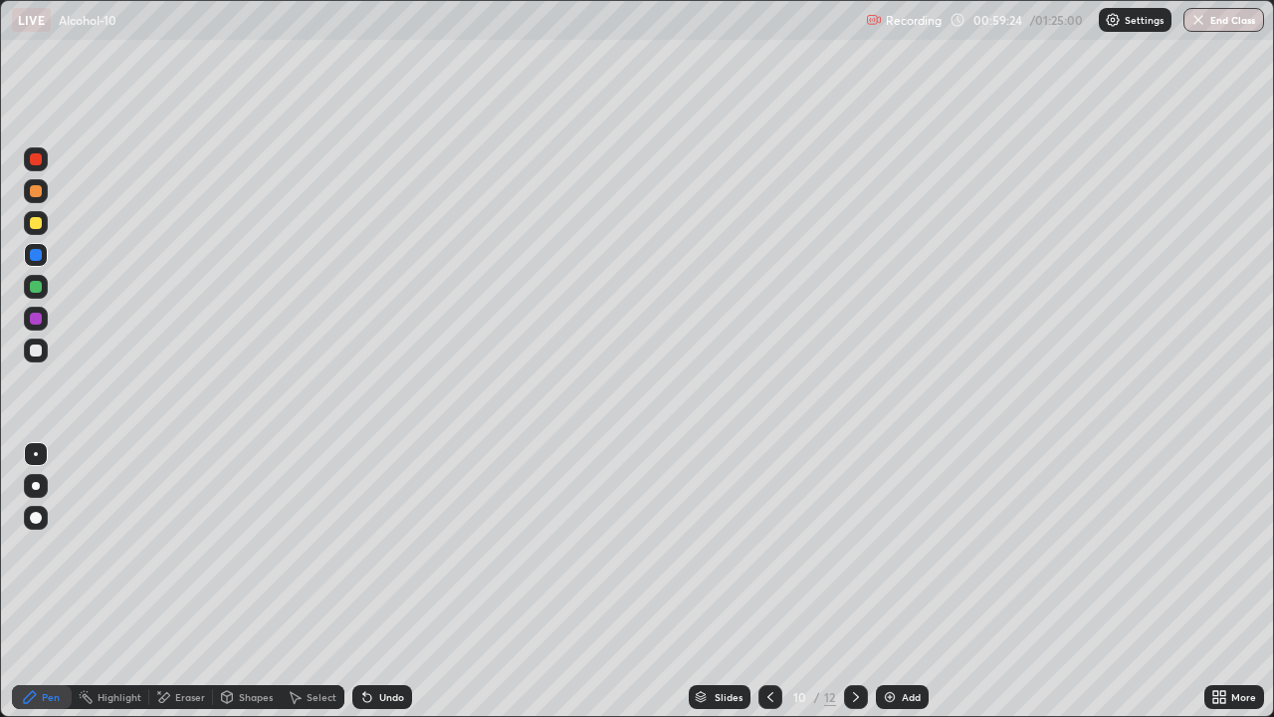
click at [35, 192] on div at bounding box center [36, 191] width 12 height 12
click at [37, 262] on div at bounding box center [36, 255] width 24 height 24
click at [35, 185] on div at bounding box center [36, 191] width 12 height 12
click at [37, 350] on div at bounding box center [36, 350] width 12 height 12
click at [854, 581] on icon at bounding box center [856, 697] width 16 height 16
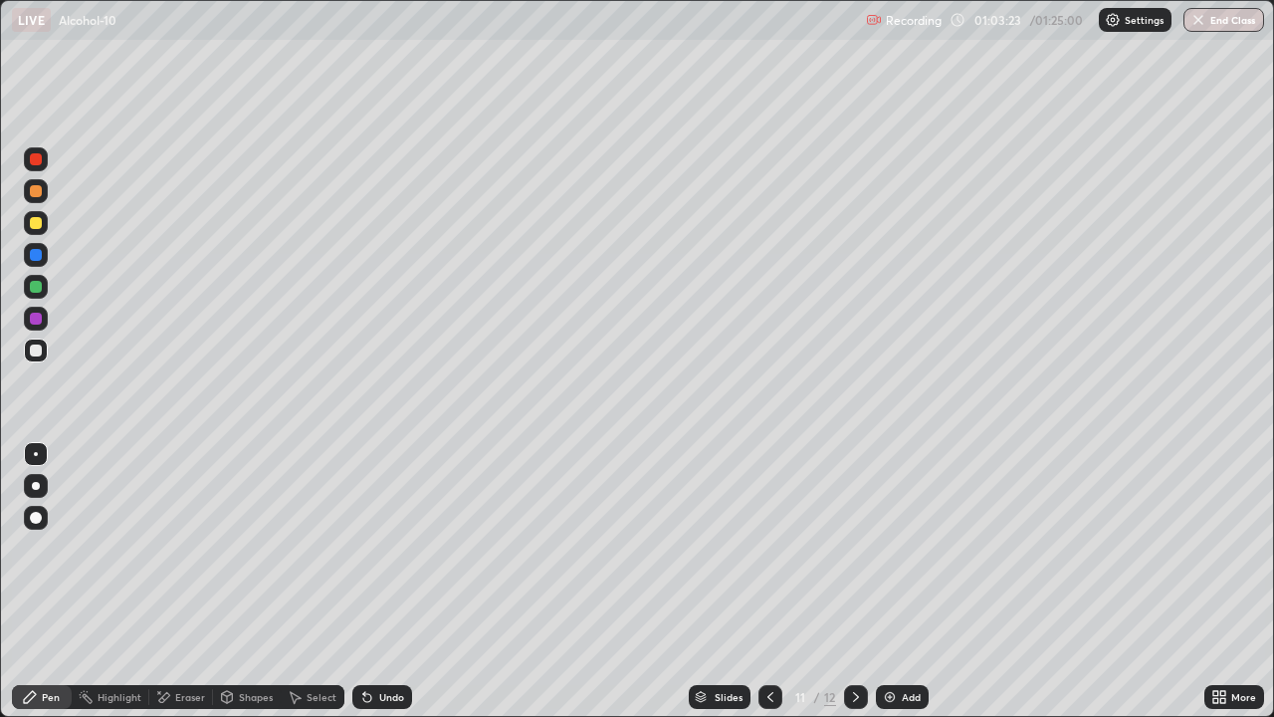
click at [36, 224] on div at bounding box center [36, 223] width 12 height 12
click at [40, 194] on div at bounding box center [36, 191] width 12 height 12
click at [38, 223] on div at bounding box center [36, 223] width 12 height 12
click at [47, 197] on div at bounding box center [36, 191] width 24 height 24
click at [367, 581] on icon at bounding box center [367, 698] width 8 height 8
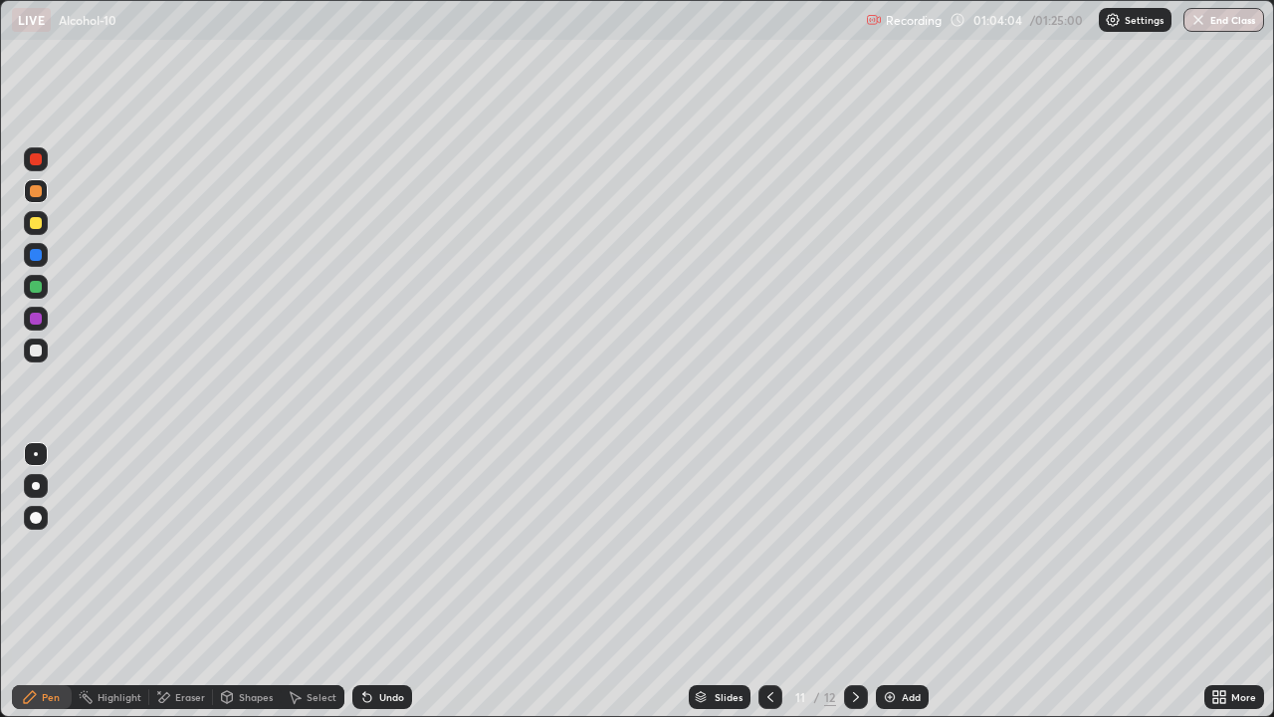
click at [38, 222] on div at bounding box center [36, 223] width 12 height 12
click at [36, 192] on div at bounding box center [36, 191] width 12 height 12
click at [34, 350] on div at bounding box center [36, 350] width 12 height 12
click at [759, 581] on div at bounding box center [771, 697] width 24 height 24
click at [844, 581] on div at bounding box center [856, 697] width 24 height 24
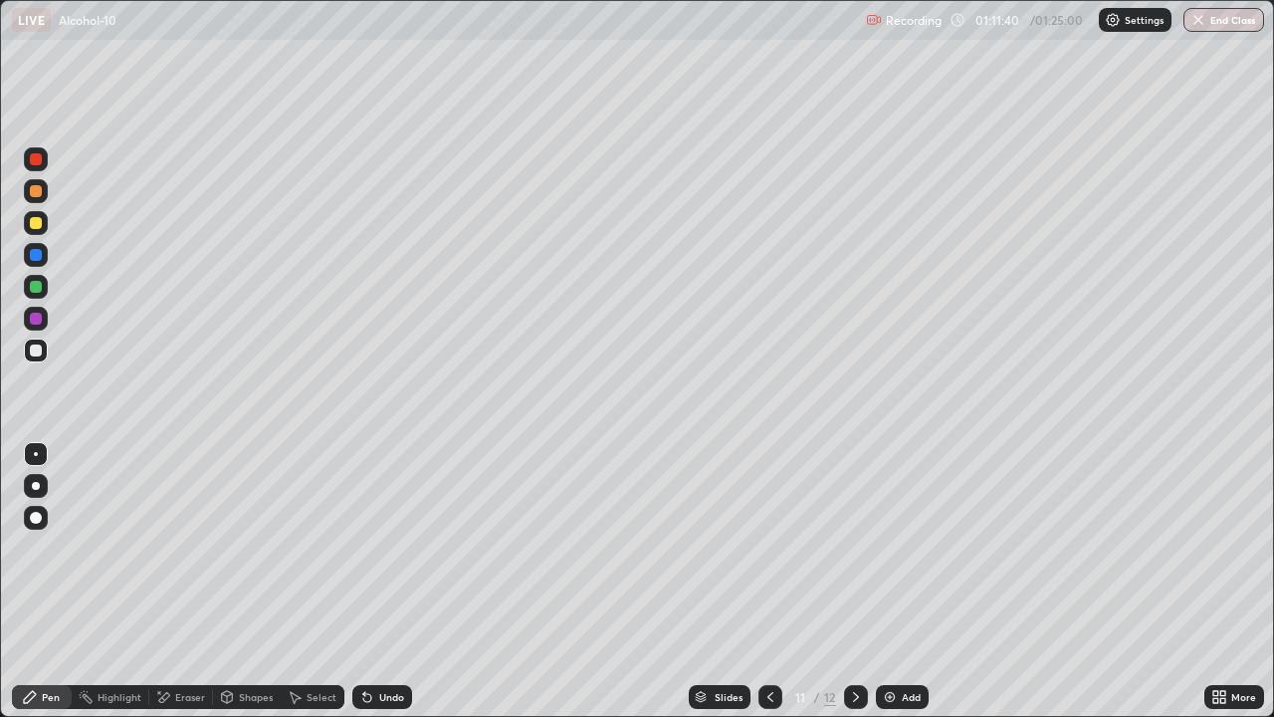
click at [36, 318] on div at bounding box center [36, 319] width 12 height 12
click at [1227, 28] on button "End Class" at bounding box center [1224, 20] width 81 height 24
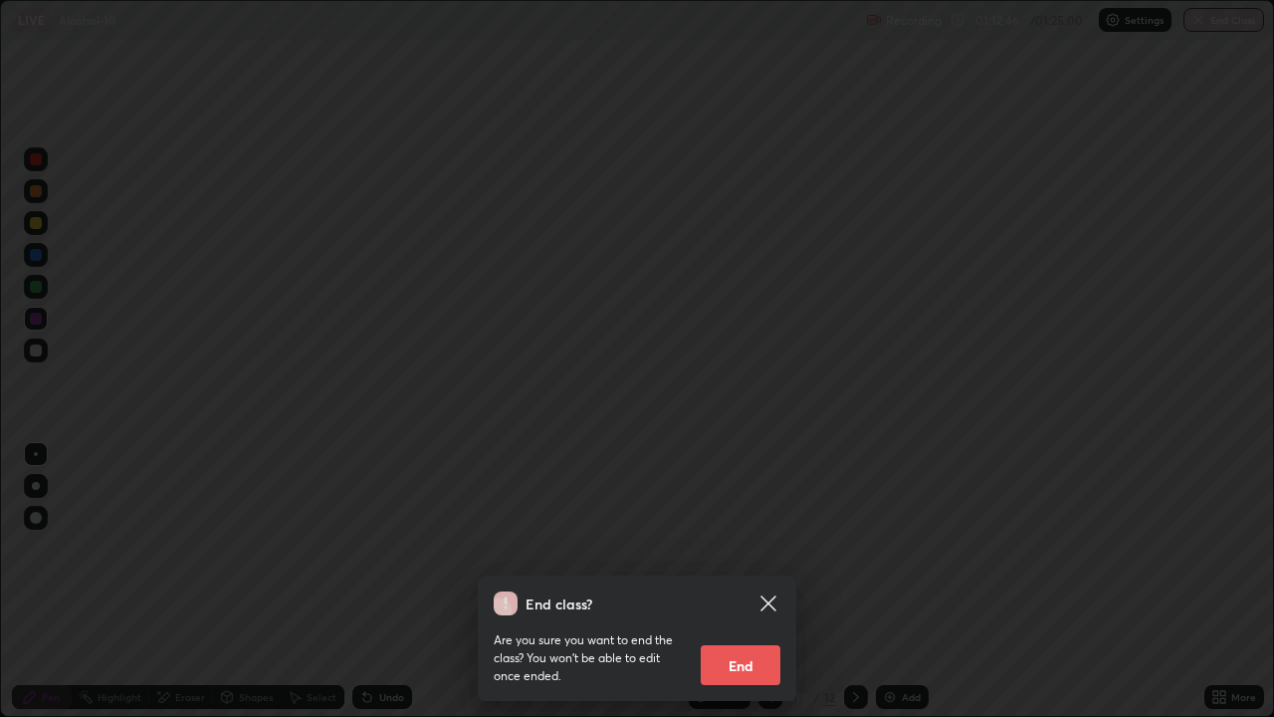
click at [772, 581] on button "End" at bounding box center [741, 665] width 80 height 40
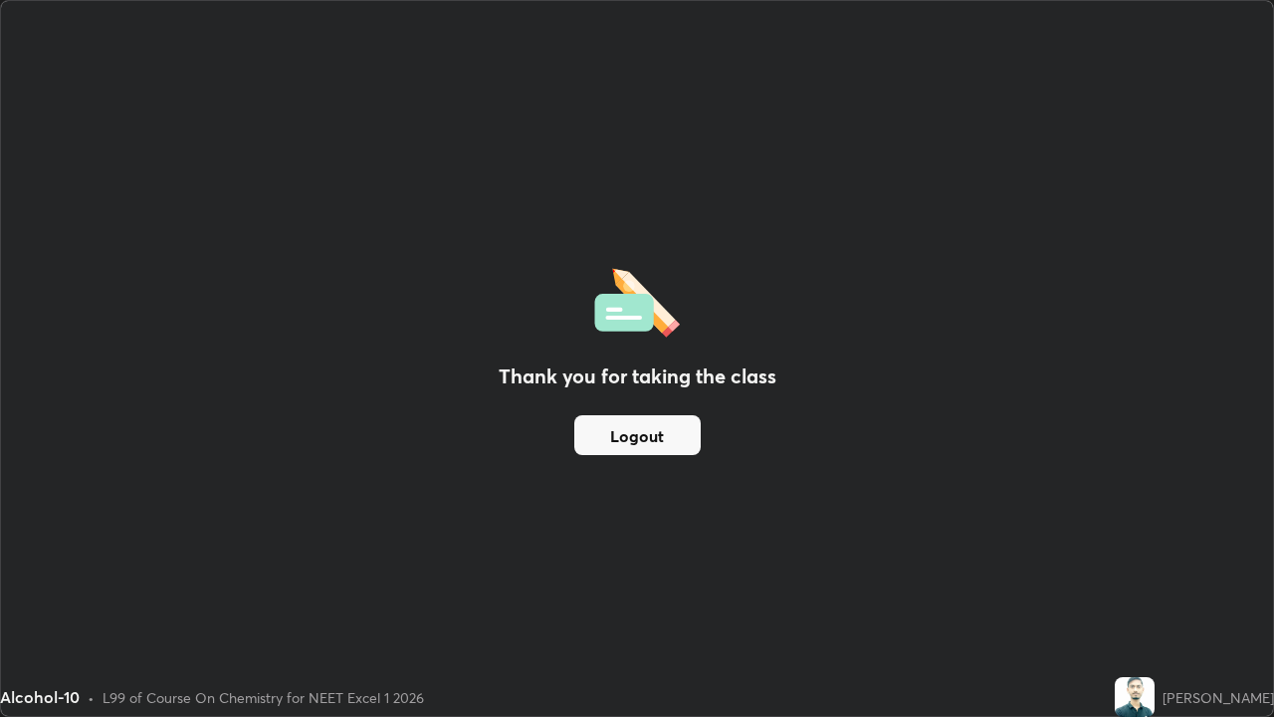
click at [644, 433] on button "Logout" at bounding box center [637, 435] width 126 height 40
